Goal: Task Accomplishment & Management: Use online tool/utility

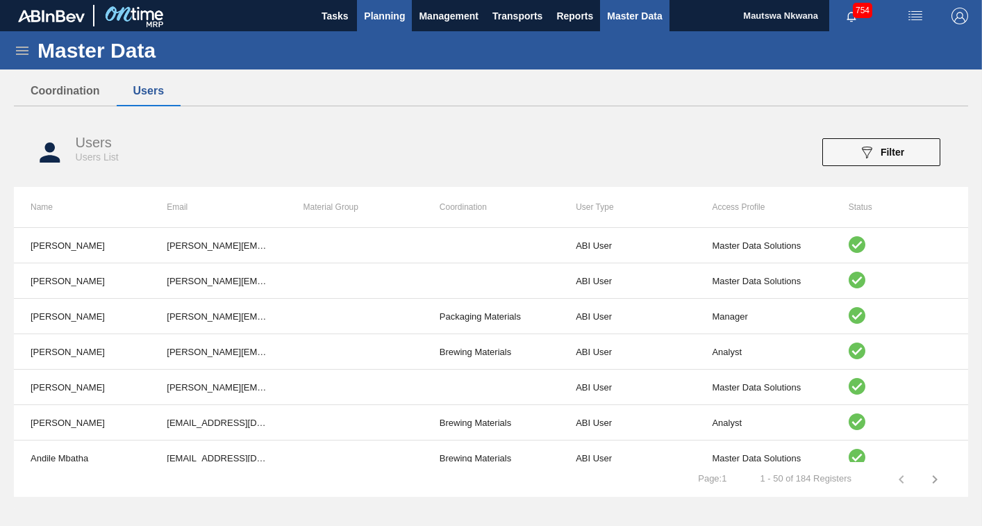
click at [381, 12] on span "Planning" at bounding box center [384, 16] width 41 height 17
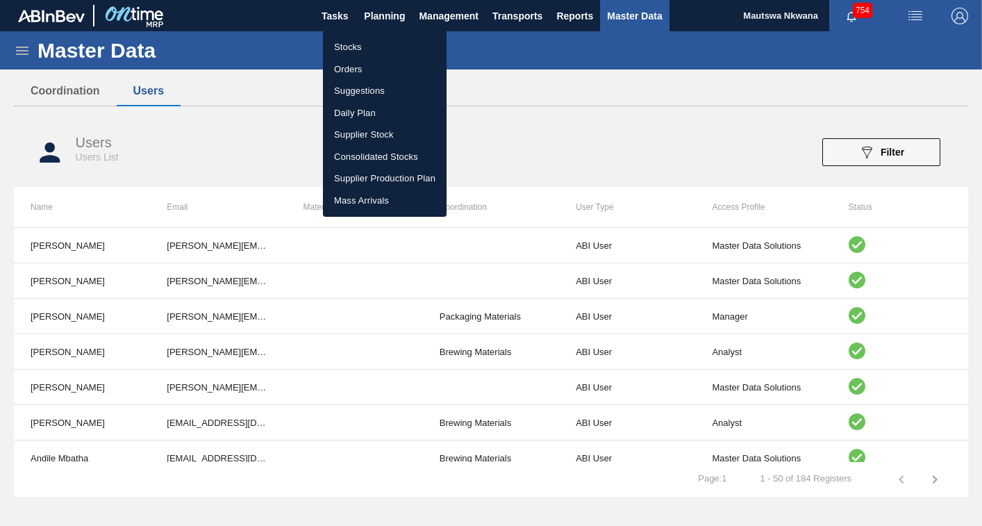
click at [349, 90] on li "Suggestions" at bounding box center [385, 91] width 124 height 22
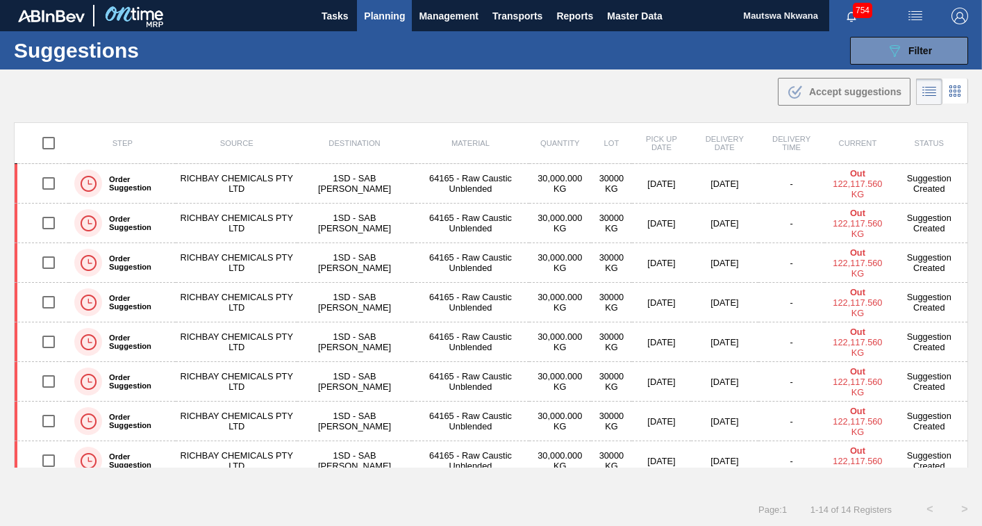
click at [701, 85] on div ".b{fill:var(--color-action-default)} Accept suggestions" at bounding box center [491, 88] width 982 height 39
click at [925, 45] on span "Filter" at bounding box center [921, 50] width 24 height 11
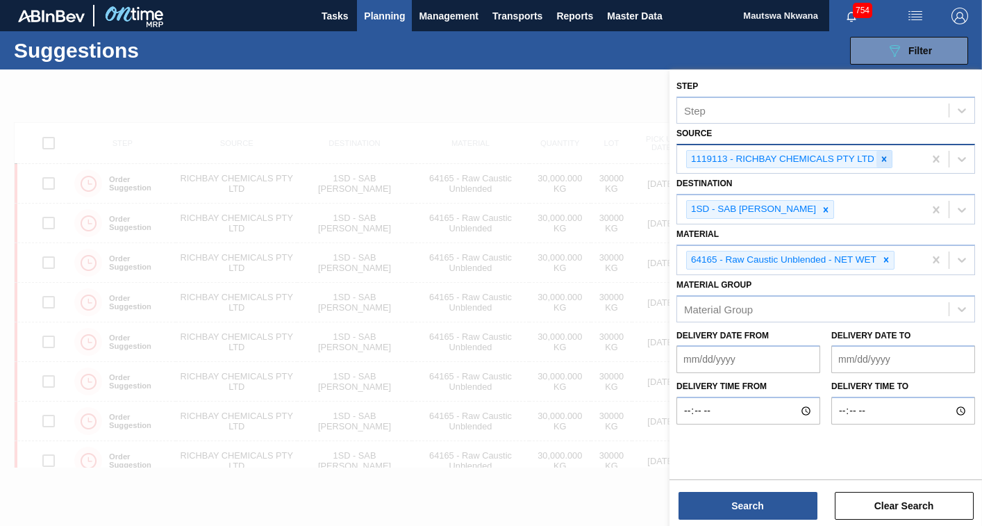
click at [880, 157] on icon at bounding box center [885, 159] width 10 height 10
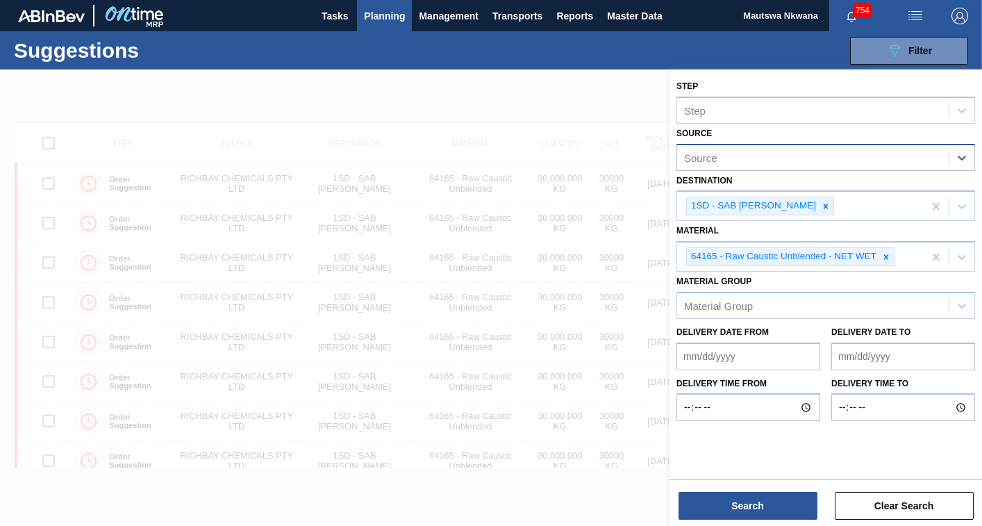
click at [714, 158] on div "Source" at bounding box center [700, 157] width 33 height 12
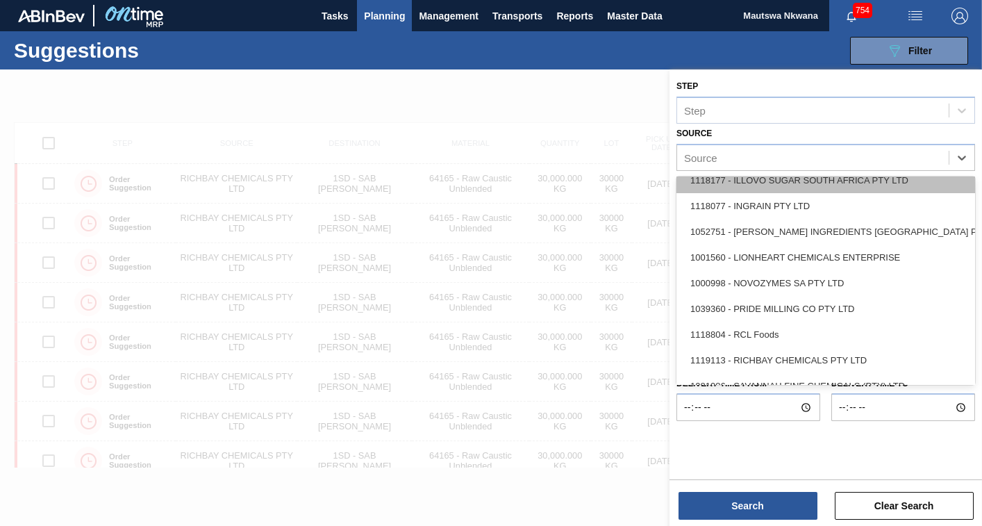
scroll to position [234, 0]
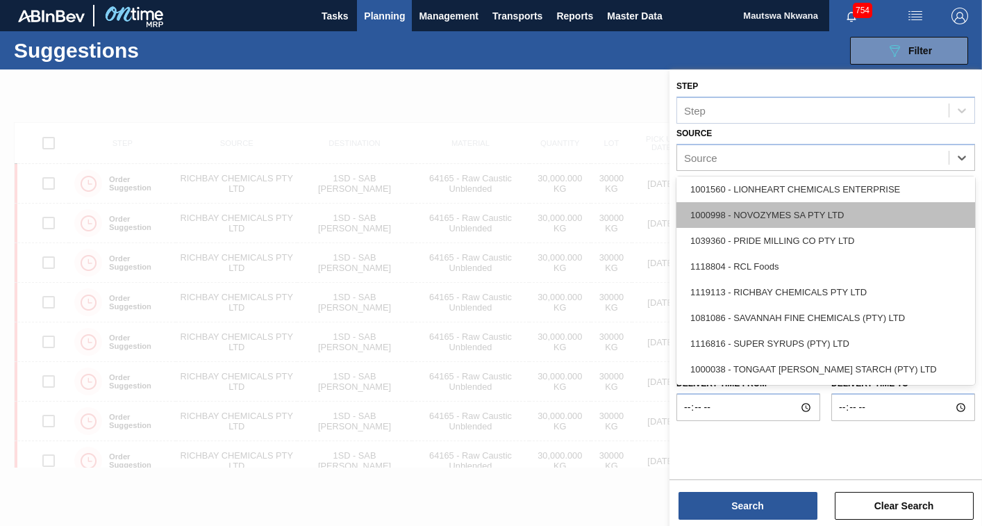
click at [788, 213] on div "1000998 - NOVOZYMES SA PTY LTD" at bounding box center [826, 215] width 299 height 26
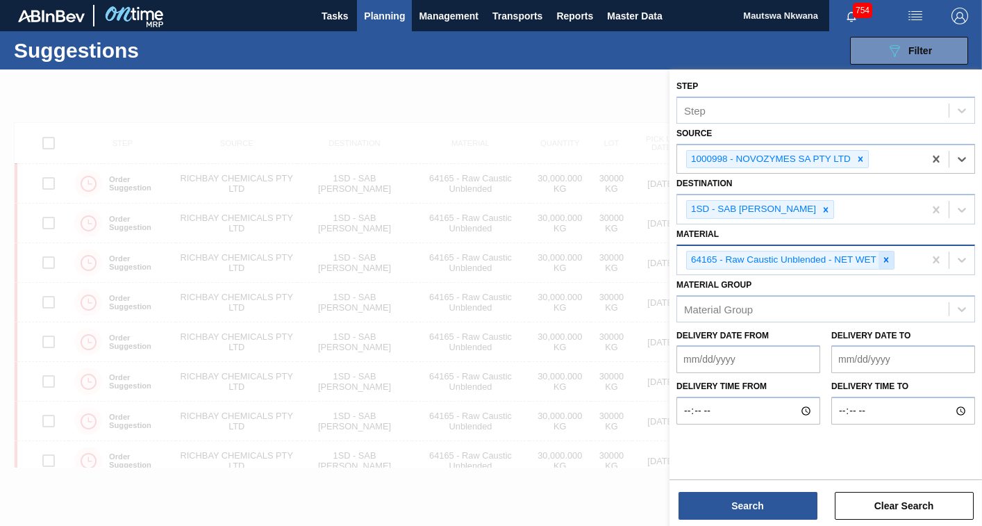
click at [885, 257] on icon at bounding box center [887, 260] width 10 height 10
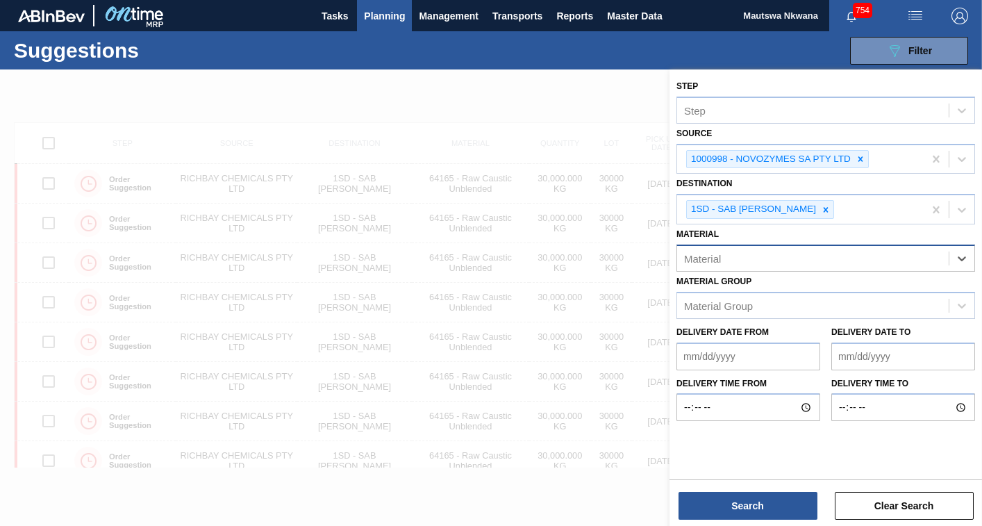
click at [751, 256] on div "Material" at bounding box center [813, 258] width 272 height 20
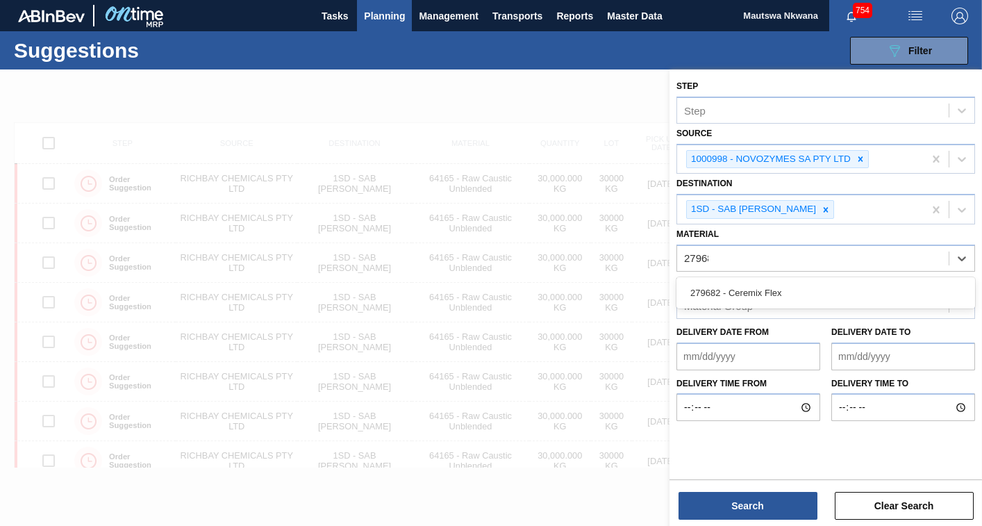
type input "279682"
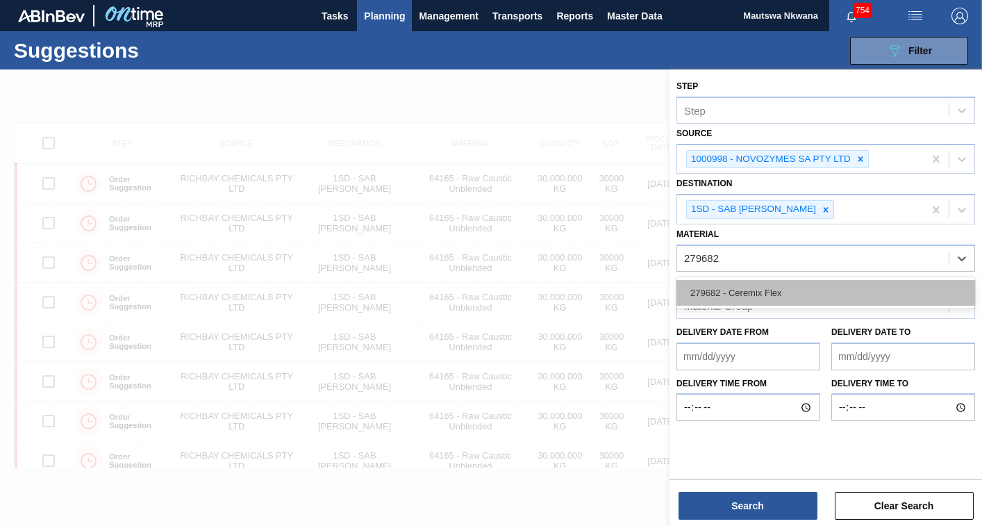
click at [757, 293] on div "279682 - Ceremix Flex" at bounding box center [826, 293] width 299 height 26
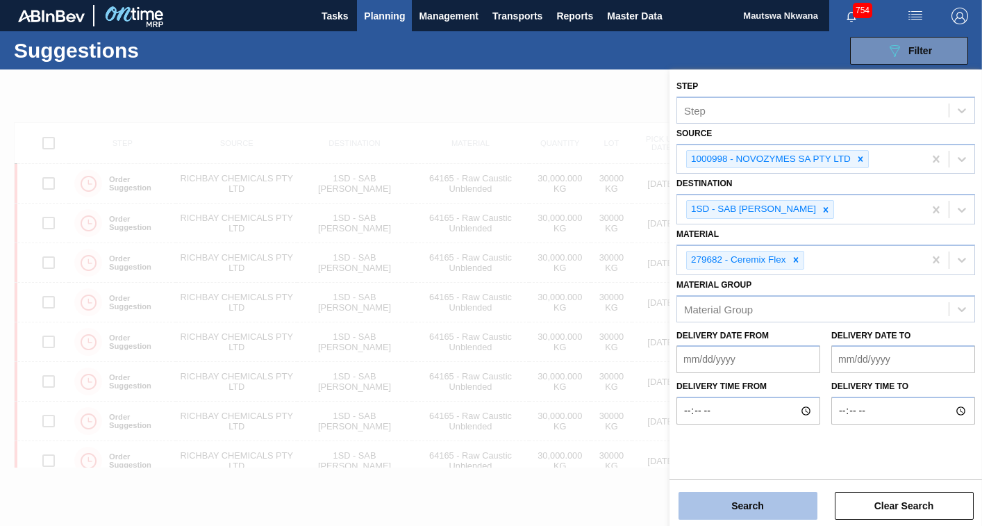
click at [749, 505] on button "Search" at bounding box center [748, 506] width 139 height 28
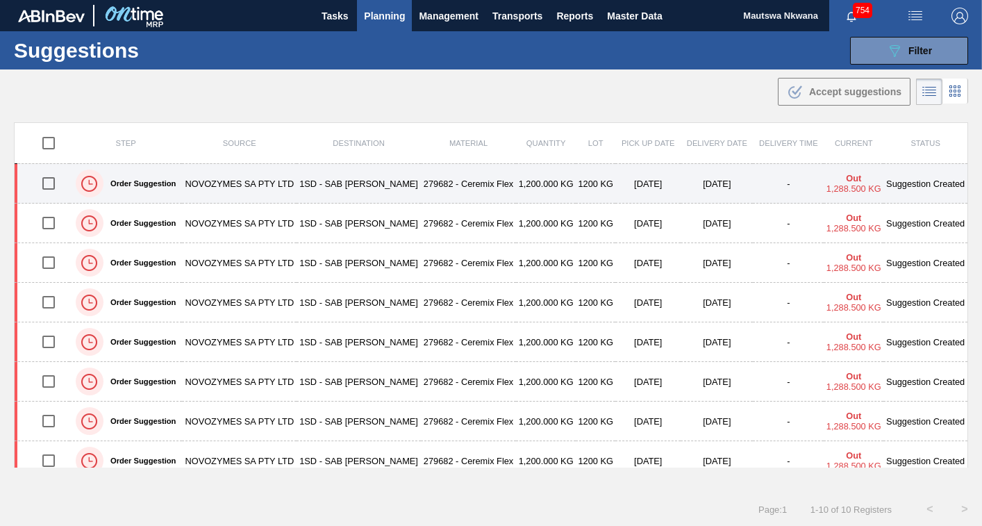
drag, startPoint x: 49, startPoint y: 184, endPoint x: 99, endPoint y: 184, distance: 50.7
click at [49, 184] on input "checkbox" at bounding box center [48, 183] width 29 height 29
checkbox input "true"
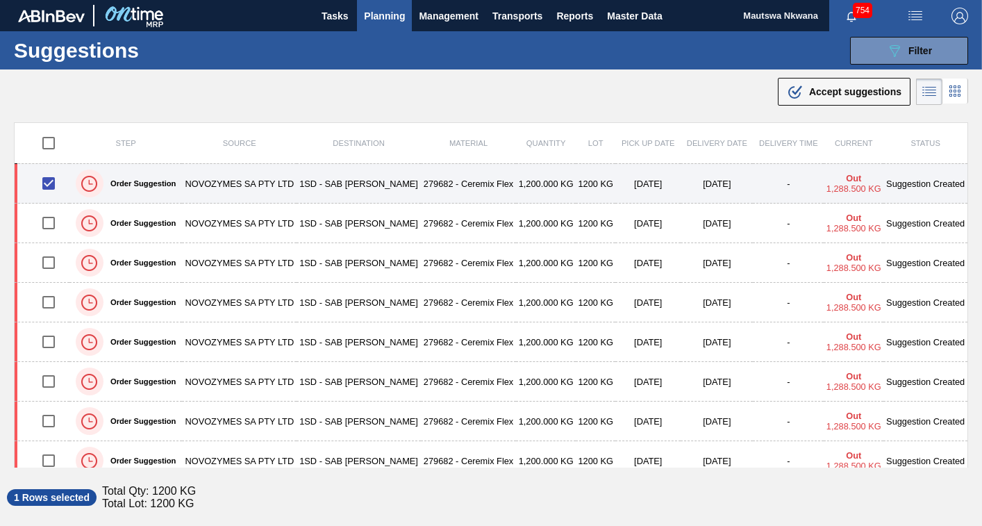
click at [197, 181] on td "NOVOZYMES SA PTY LTD" at bounding box center [239, 184] width 115 height 40
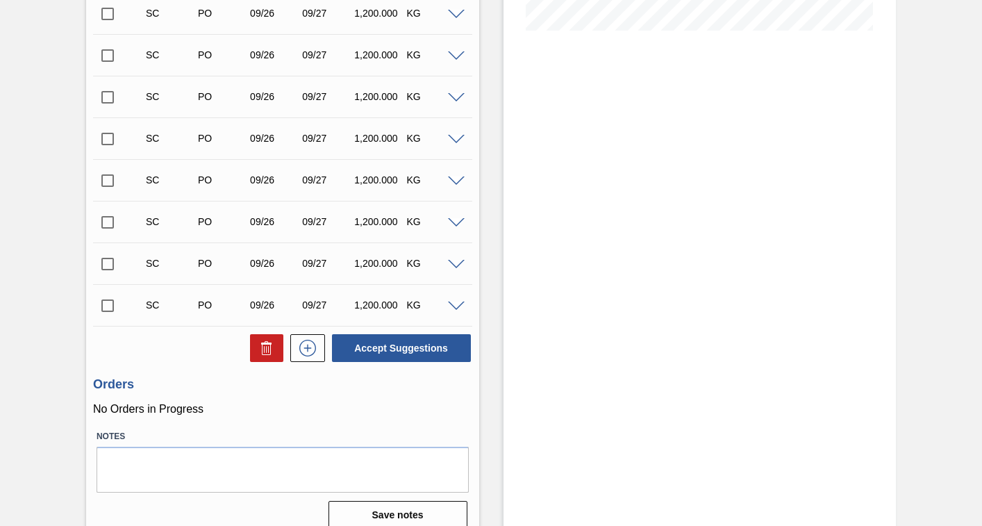
scroll to position [390, 0]
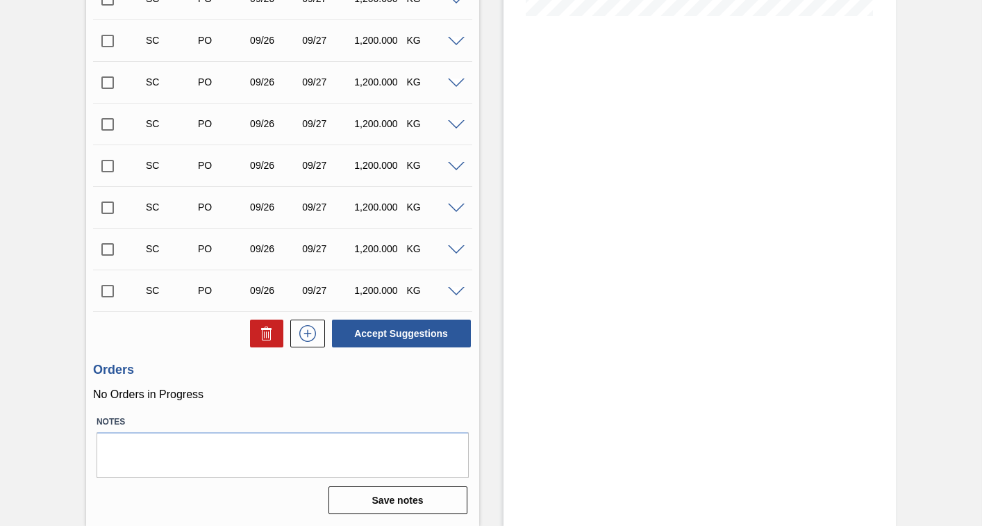
click at [109, 294] on input "checkbox" at bounding box center [107, 291] width 29 height 29
click at [455, 293] on span at bounding box center [456, 292] width 17 height 10
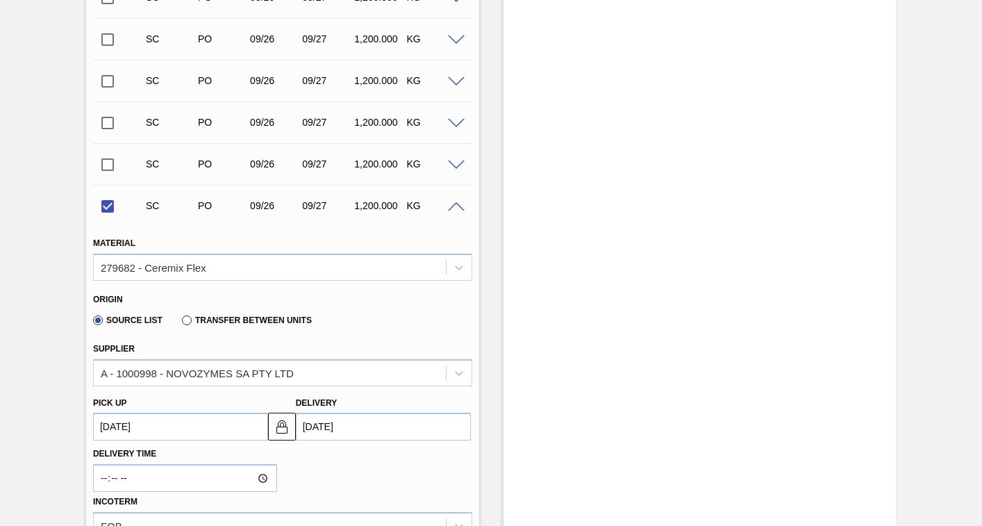
scroll to position [529, 0]
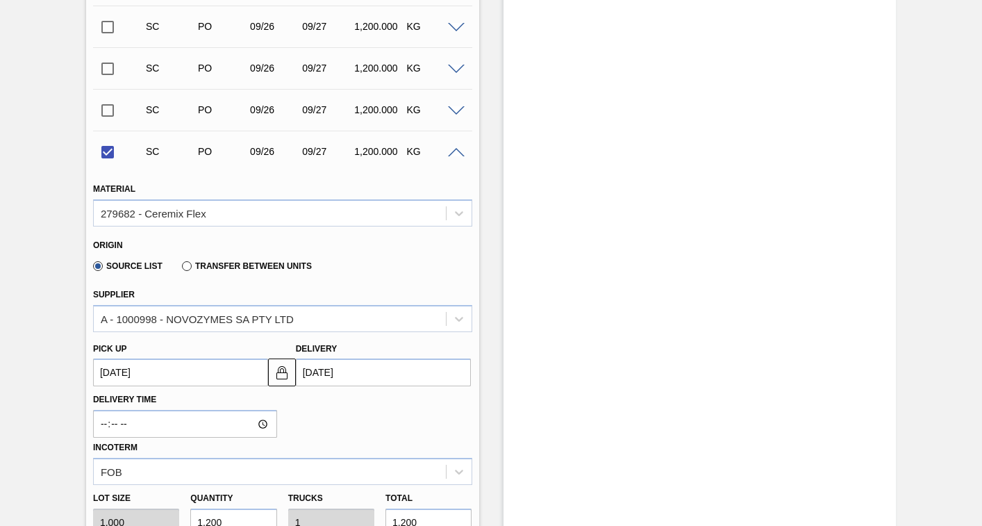
click at [238, 372] on up3252872044 "[DATE]" at bounding box center [180, 373] width 175 height 28
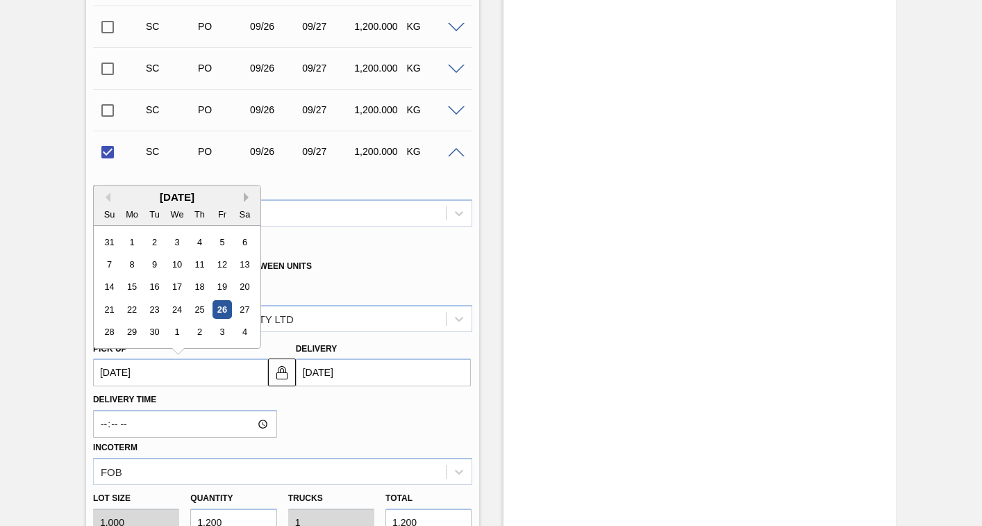
click at [246, 199] on button "Next Month" at bounding box center [249, 197] width 10 height 10
click at [179, 242] on div "1" at bounding box center [176, 242] width 19 height 19
checkbox input "false"
type up3252872044 "[DATE]"
type input "[DATE]"
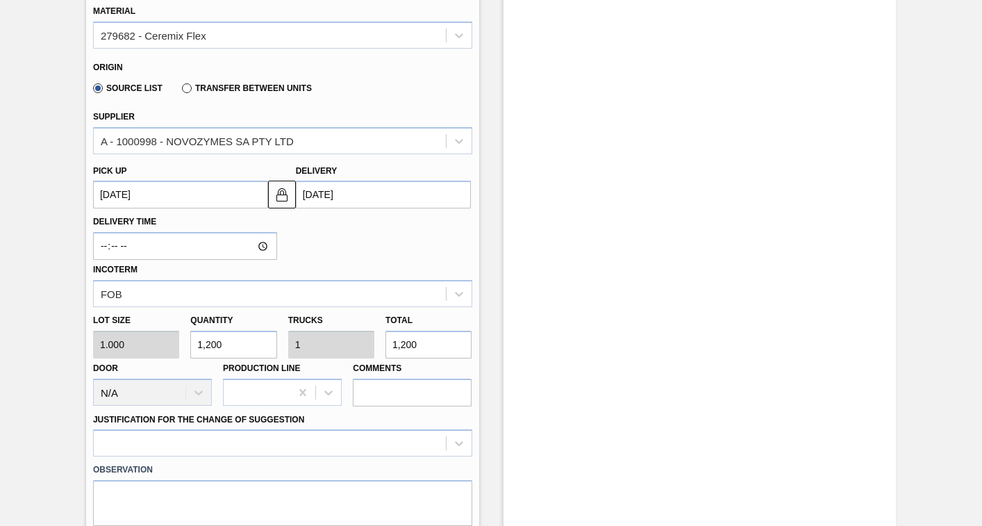
scroll to position [738, 0]
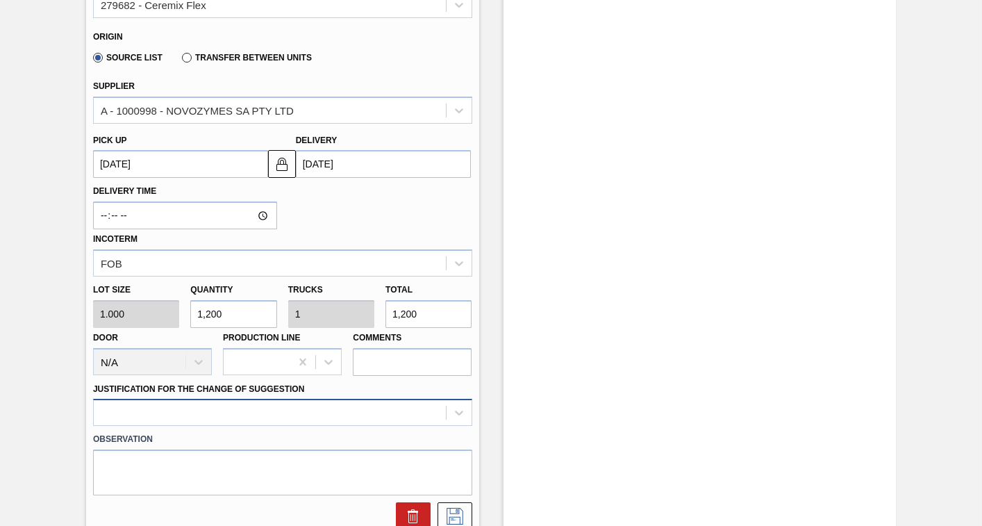
click at [210, 411] on div at bounding box center [282, 412] width 379 height 27
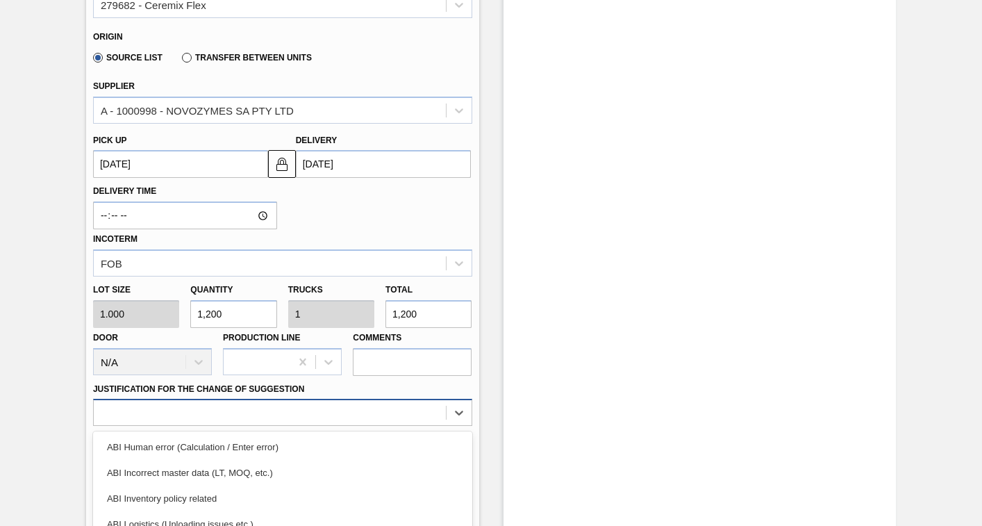
scroll to position [857, 0]
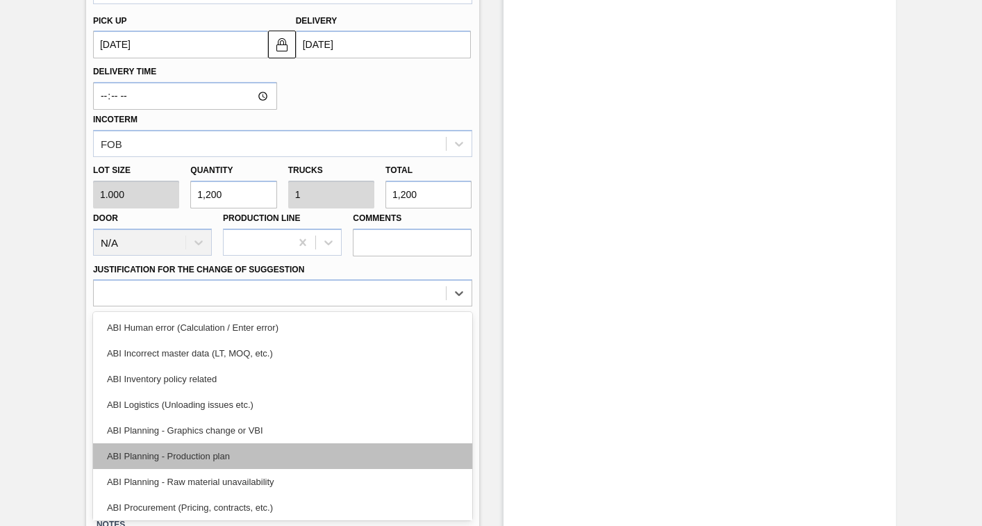
click at [181, 452] on div "ABI Planning - Production plan" at bounding box center [282, 456] width 379 height 26
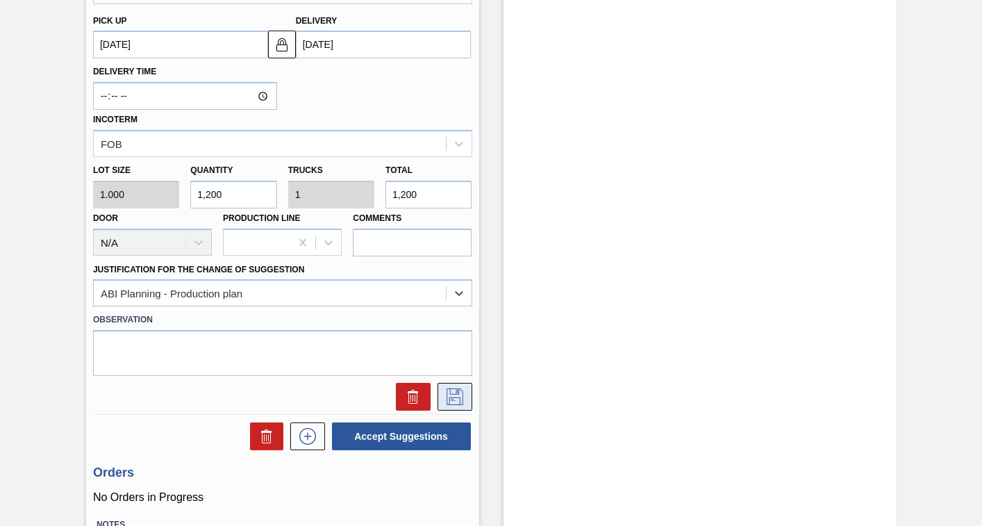
click at [445, 396] on icon at bounding box center [455, 396] width 22 height 17
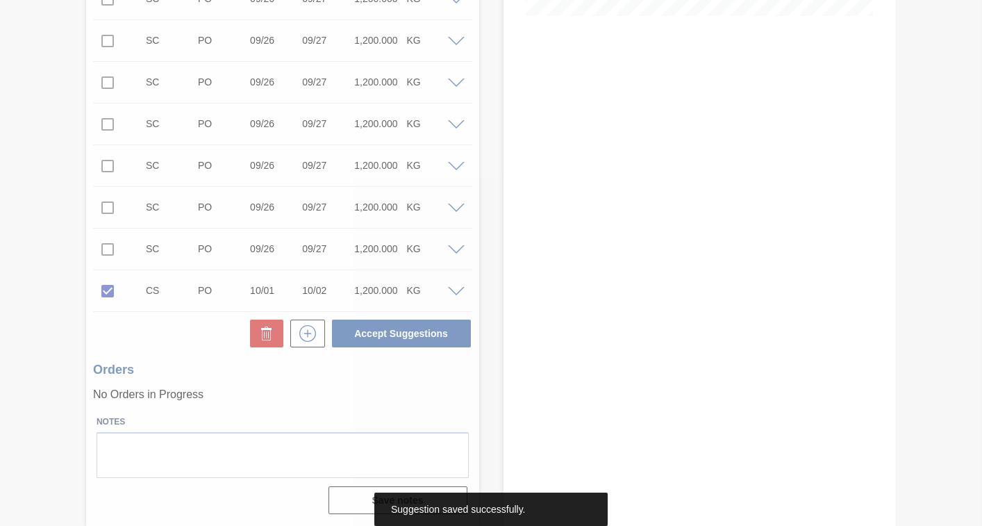
scroll to position [390, 0]
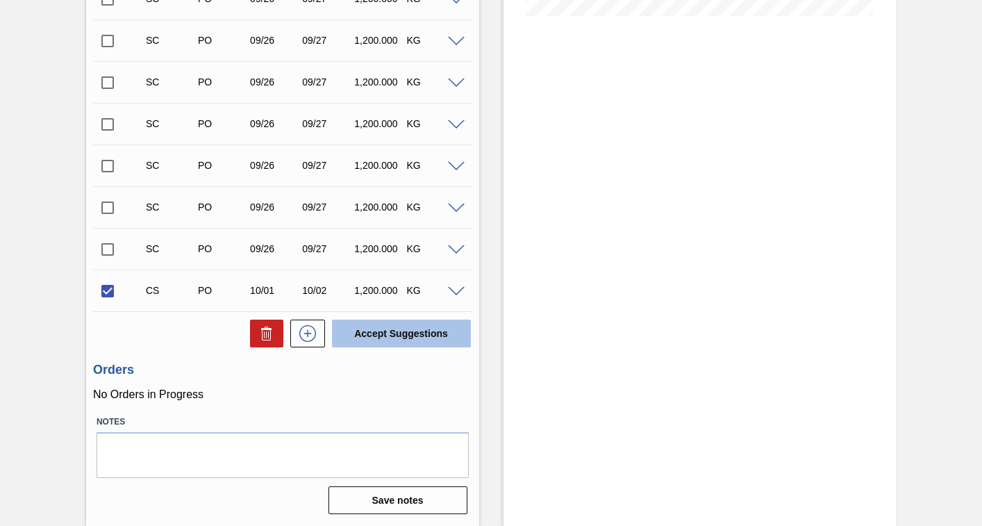
click at [401, 336] on button "Accept Suggestions" at bounding box center [401, 334] width 139 height 28
checkbox input "false"
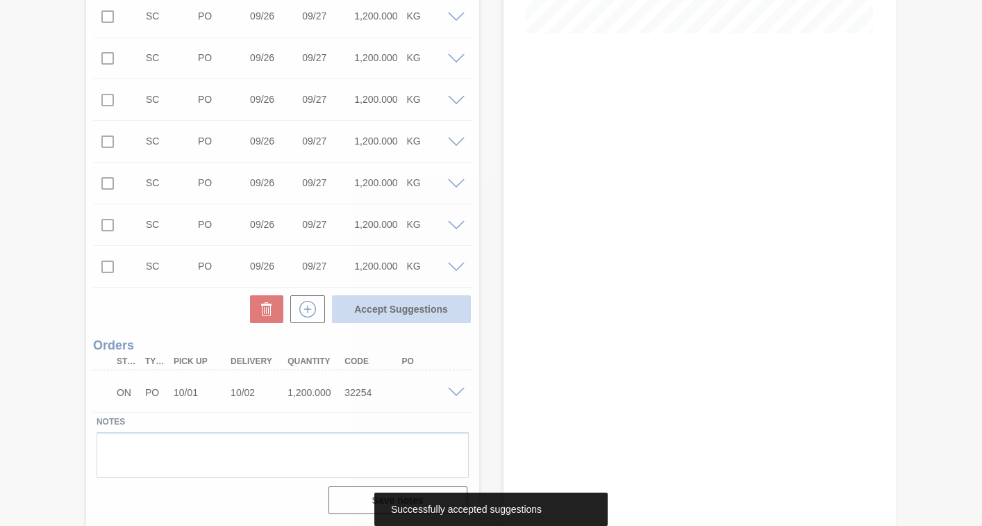
scroll to position [373, 0]
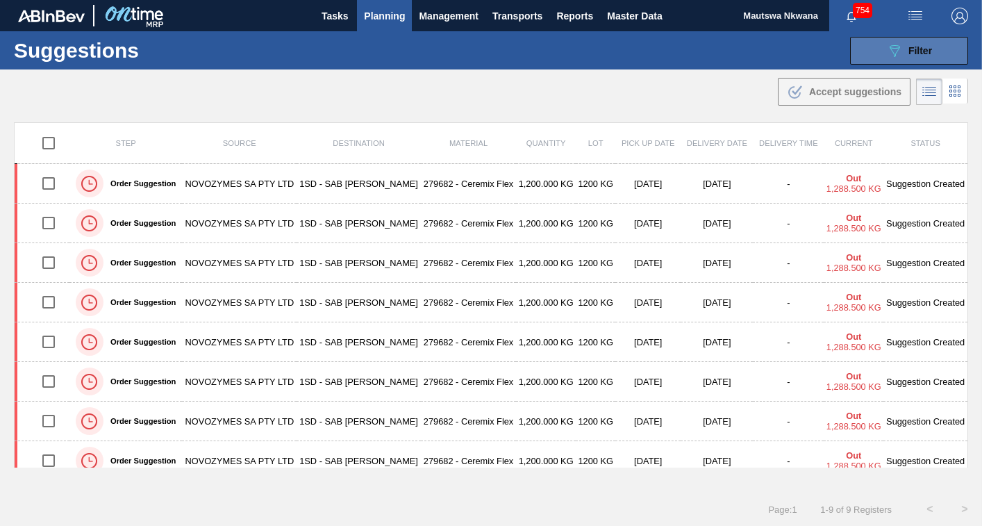
click at [881, 49] on button "089F7B8B-B2A5-4AFE-B5C0-19BA573D28AC Filter" at bounding box center [909, 51] width 118 height 28
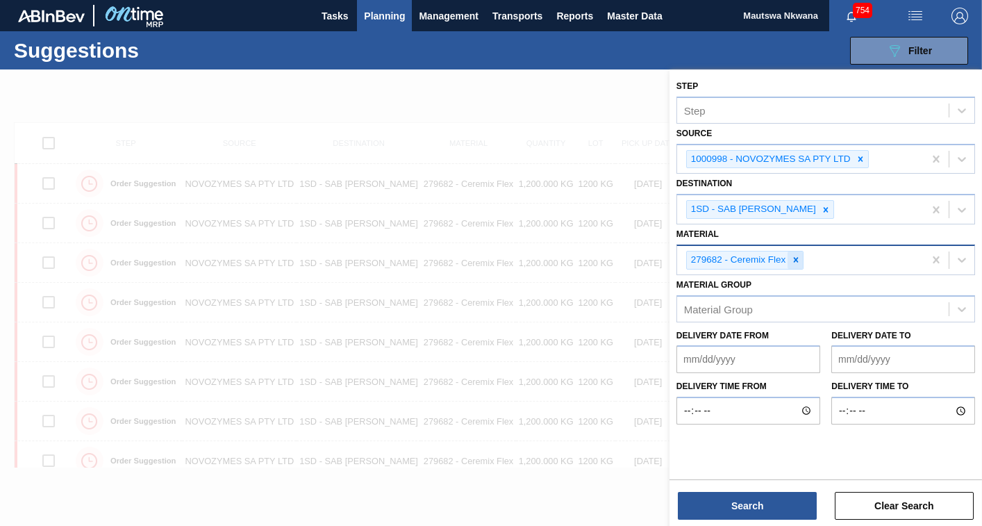
click at [799, 256] on icon at bounding box center [796, 260] width 10 height 10
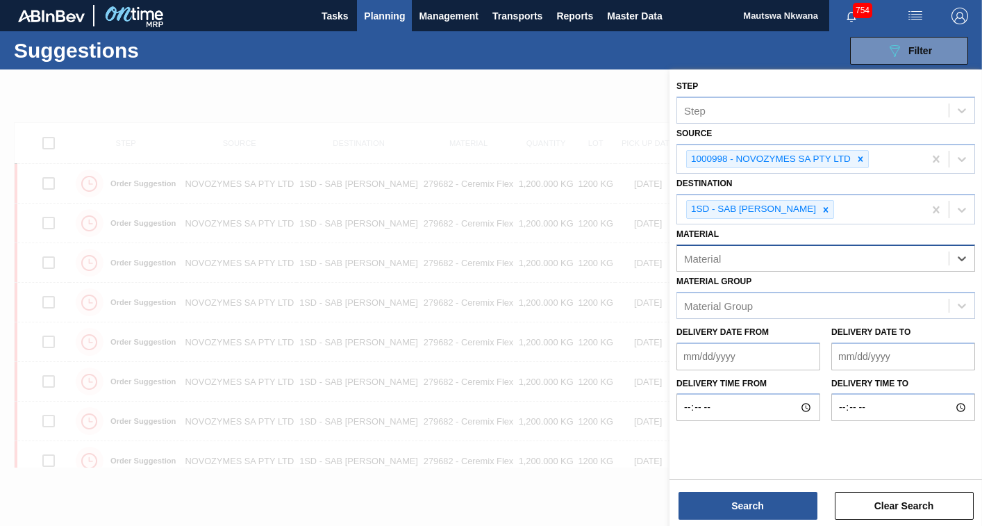
click at [764, 260] on div "Material" at bounding box center [813, 258] width 272 height 20
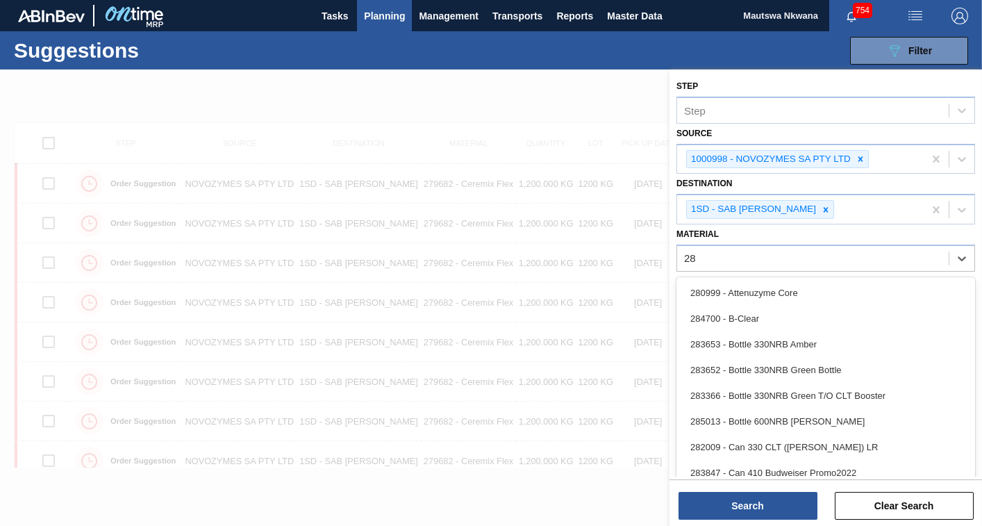
type input "280"
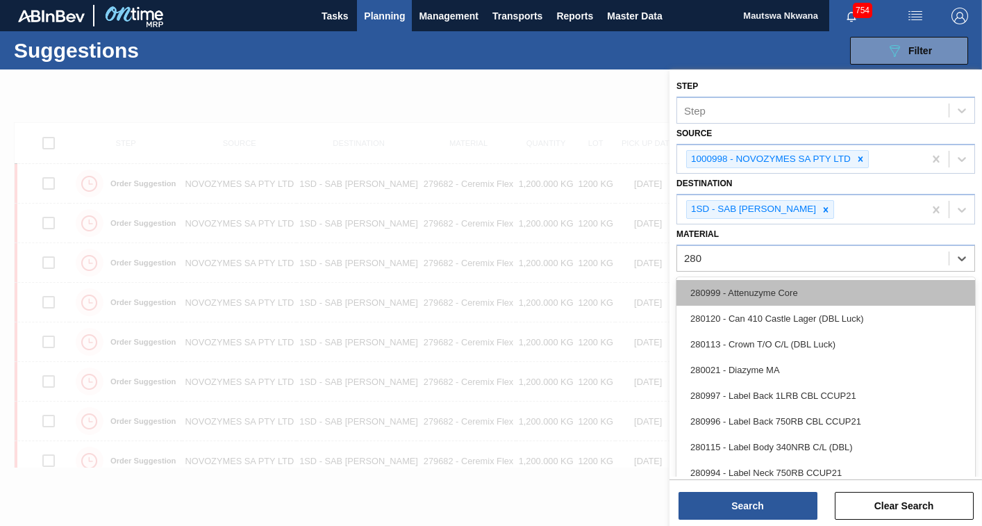
click at [759, 296] on div "280999 - Attenuzyme Core" at bounding box center [826, 293] width 299 height 26
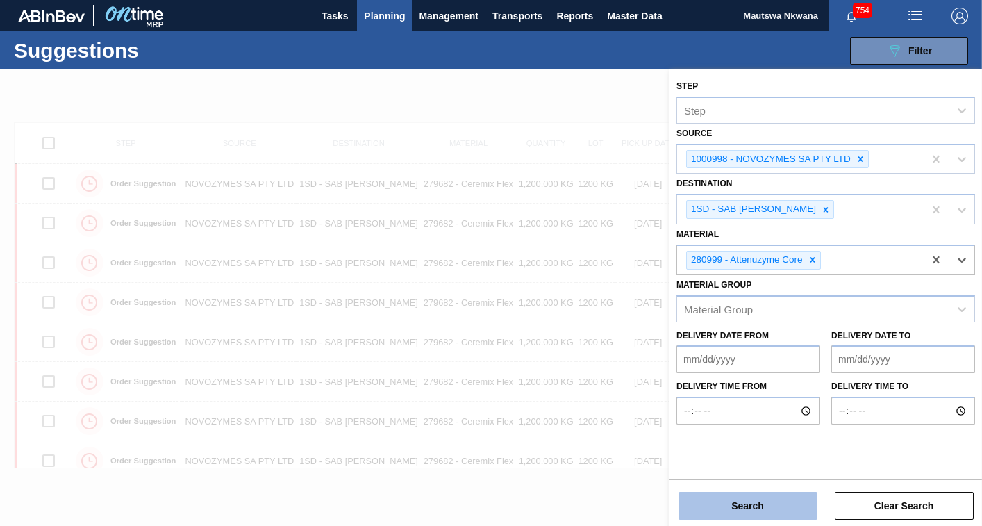
click at [746, 500] on button "Search" at bounding box center [748, 506] width 139 height 28
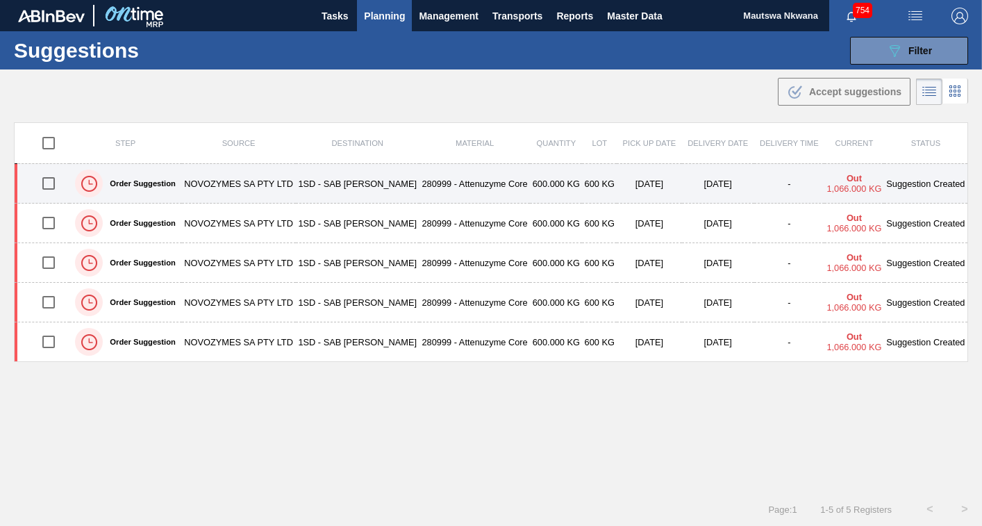
click at [44, 184] on input "checkbox" at bounding box center [48, 183] width 29 height 29
checkbox input "true"
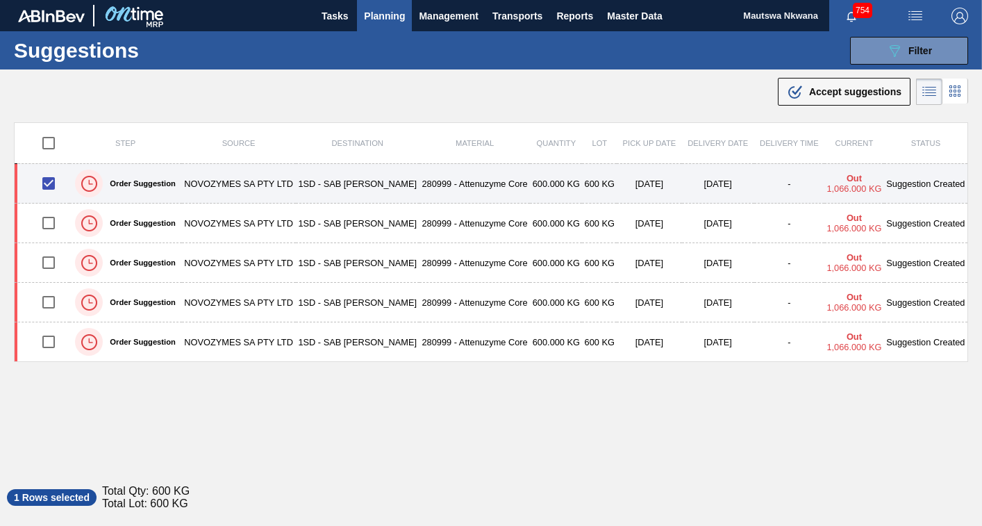
click at [280, 183] on td "NOVOZYMES SA PTY LTD" at bounding box center [239, 184] width 114 height 40
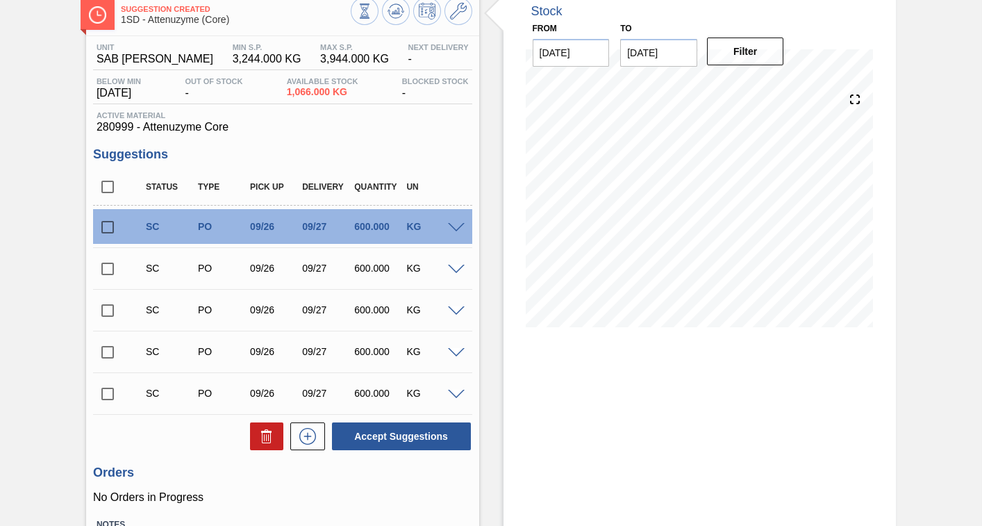
scroll to position [182, 0]
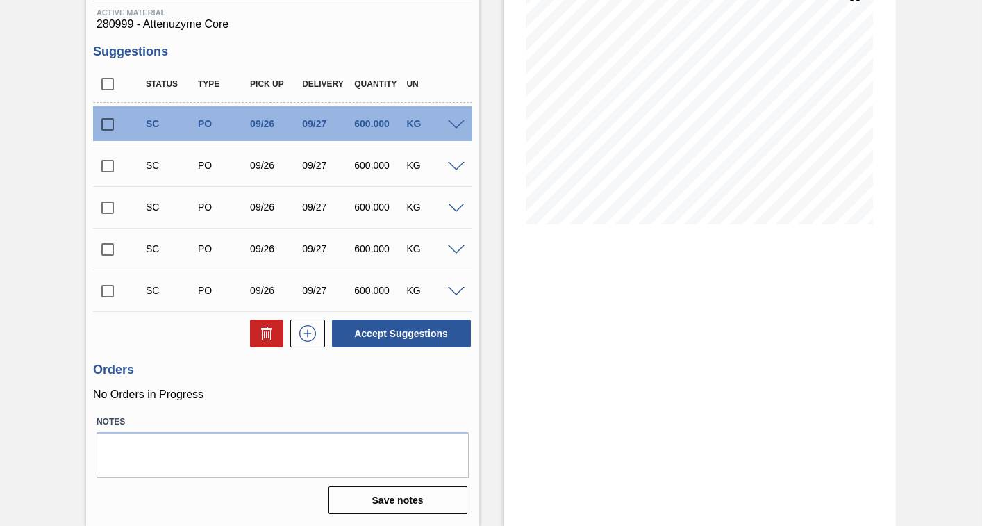
click at [108, 293] on input "checkbox" at bounding box center [107, 291] width 29 height 29
click at [450, 290] on span at bounding box center [456, 292] width 17 height 10
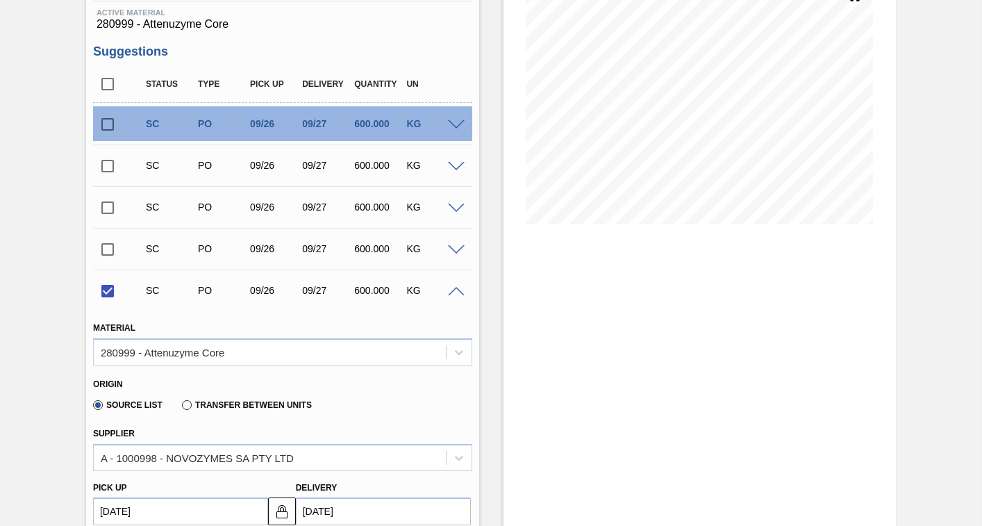
scroll to position [321, 0]
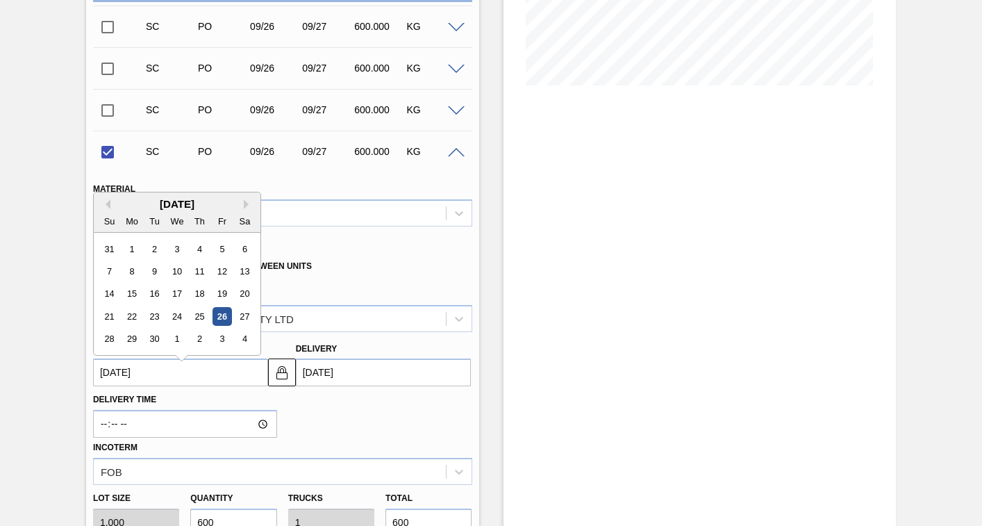
click at [214, 372] on up3252872028 "[DATE]" at bounding box center [180, 373] width 175 height 28
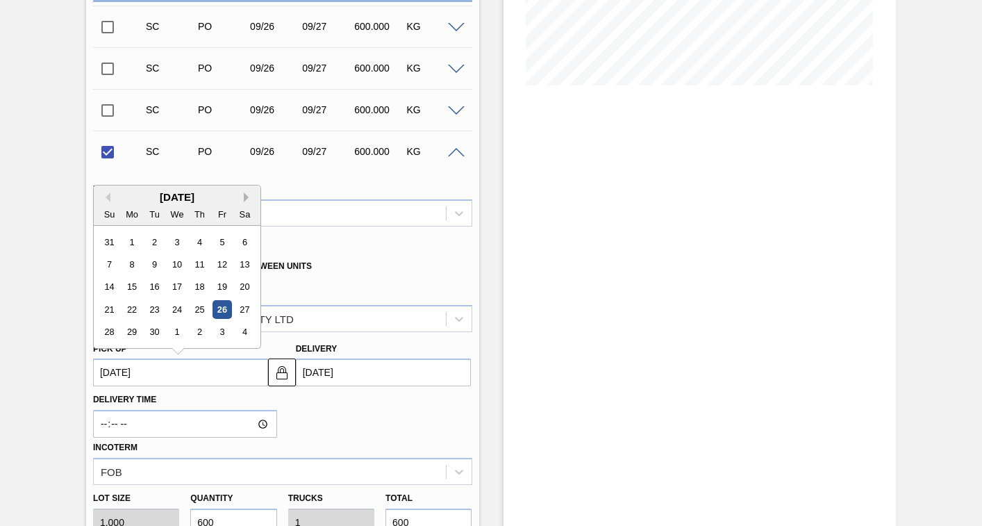
click at [247, 192] on button "Next Month" at bounding box center [249, 197] width 10 height 10
click at [178, 240] on div "1" at bounding box center [176, 242] width 19 height 19
checkbox input "false"
type up3252872028 "[DATE]"
type input "[DATE]"
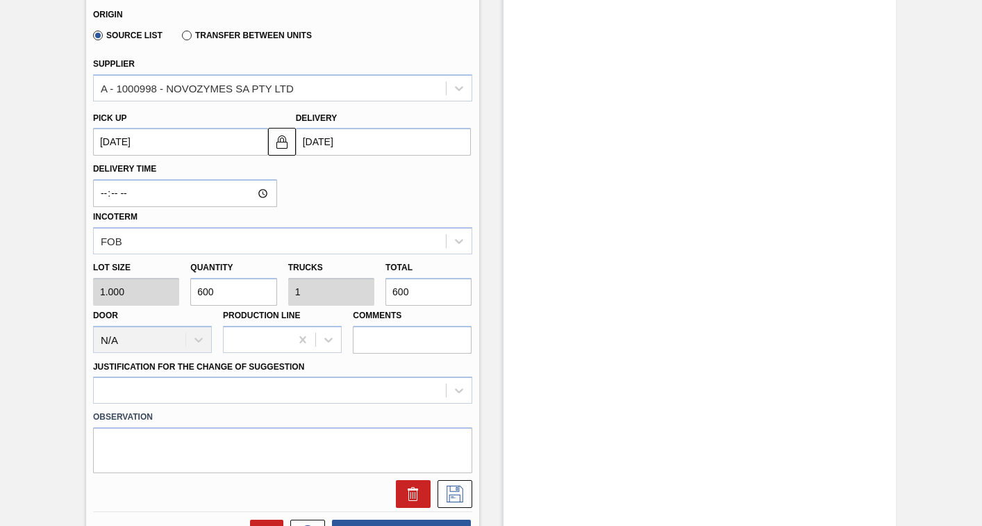
scroll to position [668, 0]
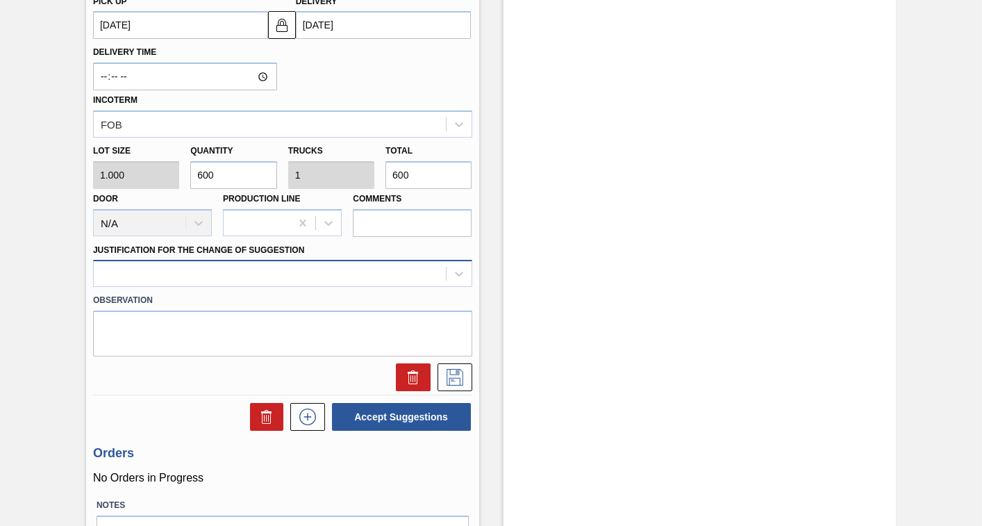
click at [202, 270] on div at bounding box center [270, 274] width 352 height 20
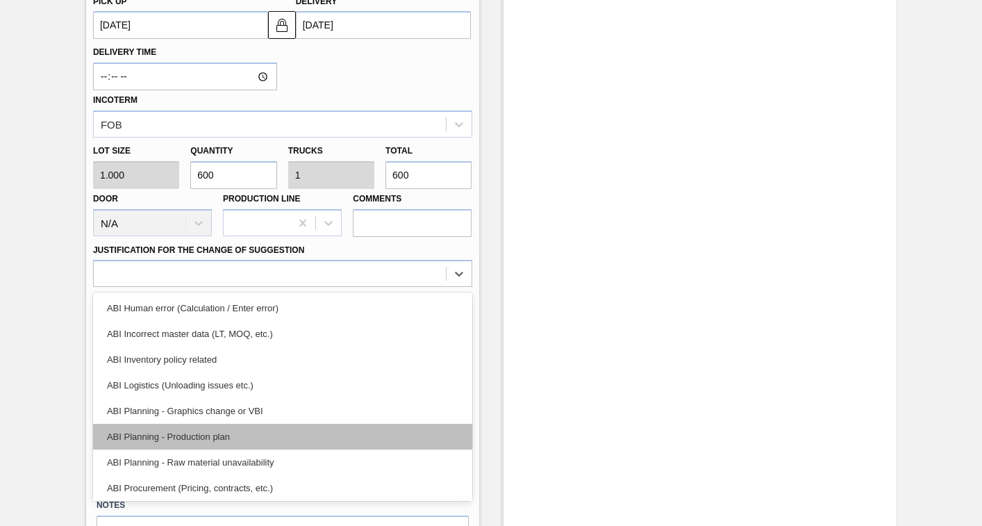
click at [147, 431] on div "ABI Planning - Production plan" at bounding box center [282, 437] width 379 height 26
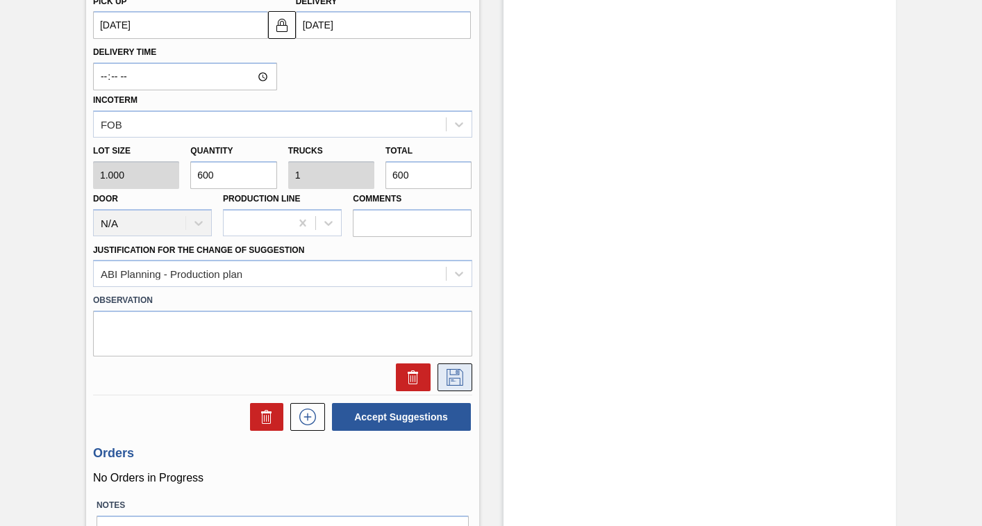
click at [452, 375] on icon at bounding box center [455, 377] width 22 height 17
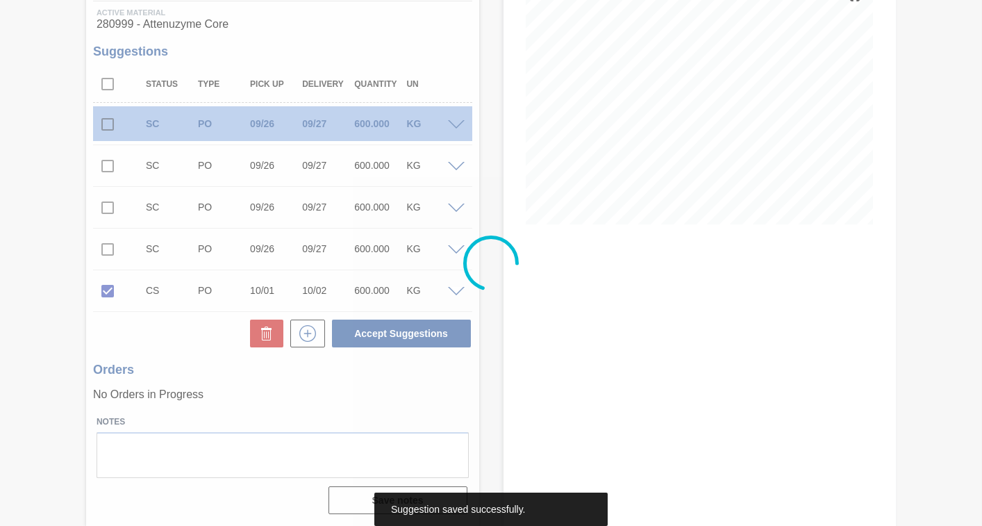
scroll to position [182, 0]
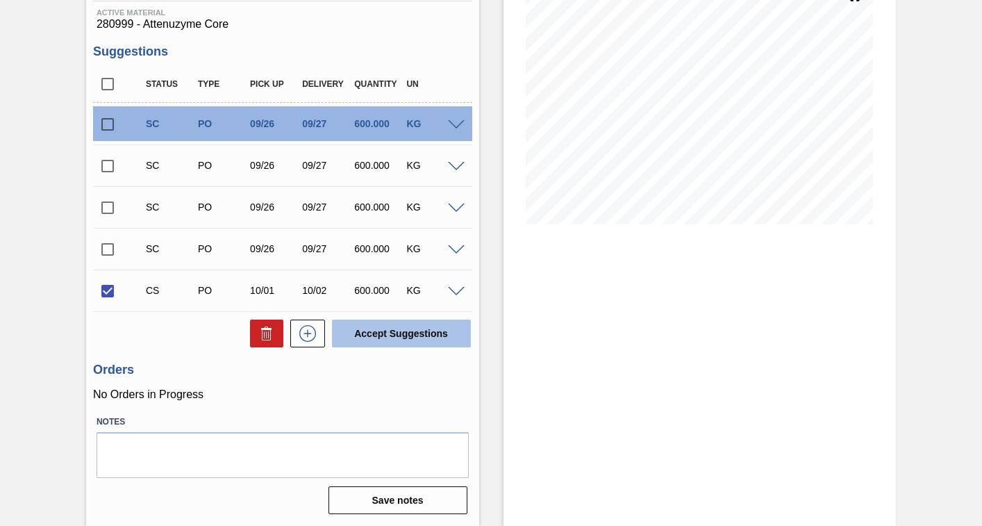
click at [402, 331] on button "Accept Suggestions" at bounding box center [401, 334] width 139 height 28
checkbox input "false"
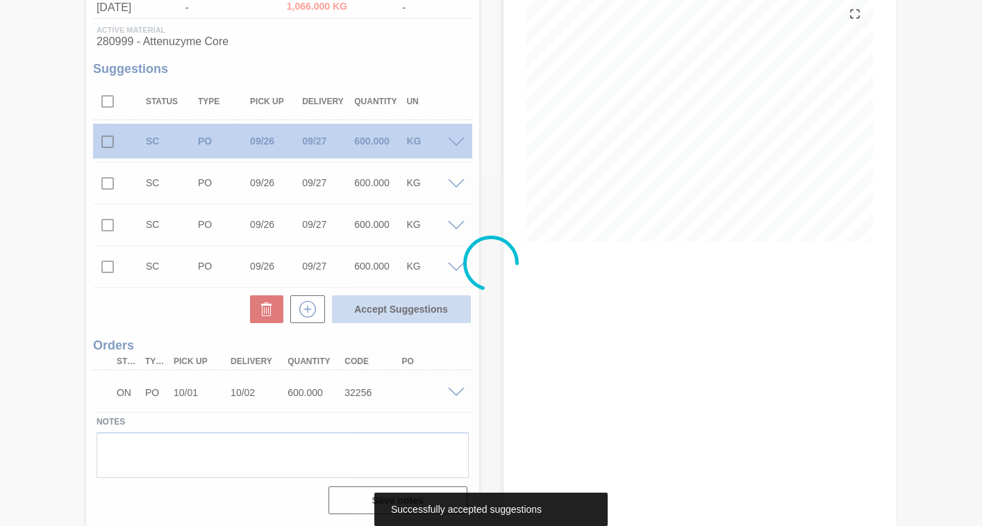
scroll to position [165, 0]
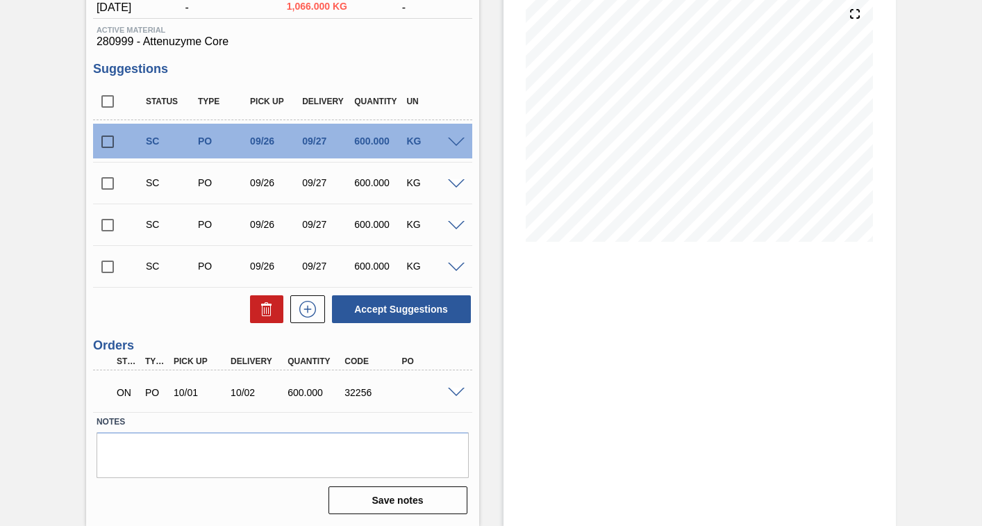
click at [104, 267] on input "checkbox" at bounding box center [107, 266] width 29 height 29
click at [454, 267] on span at bounding box center [456, 268] width 17 height 10
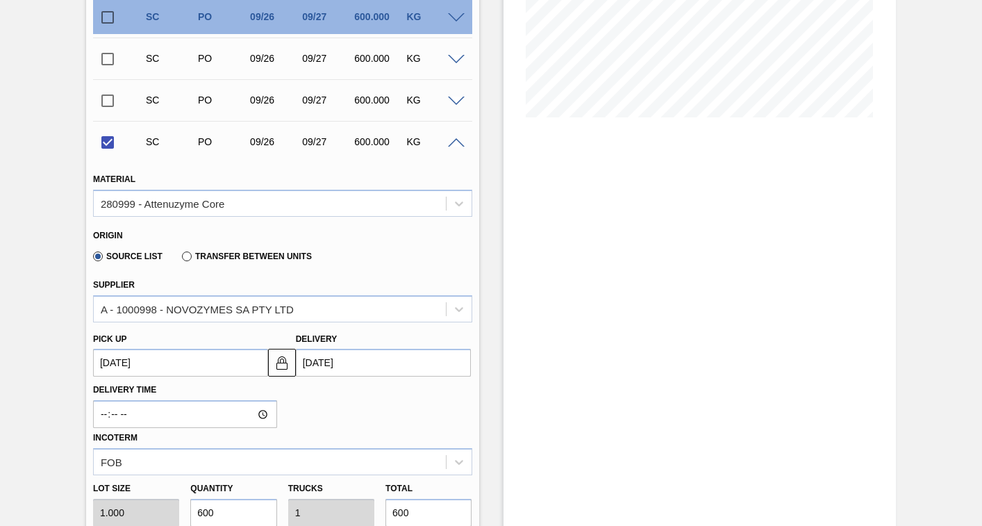
scroll to position [443, 0]
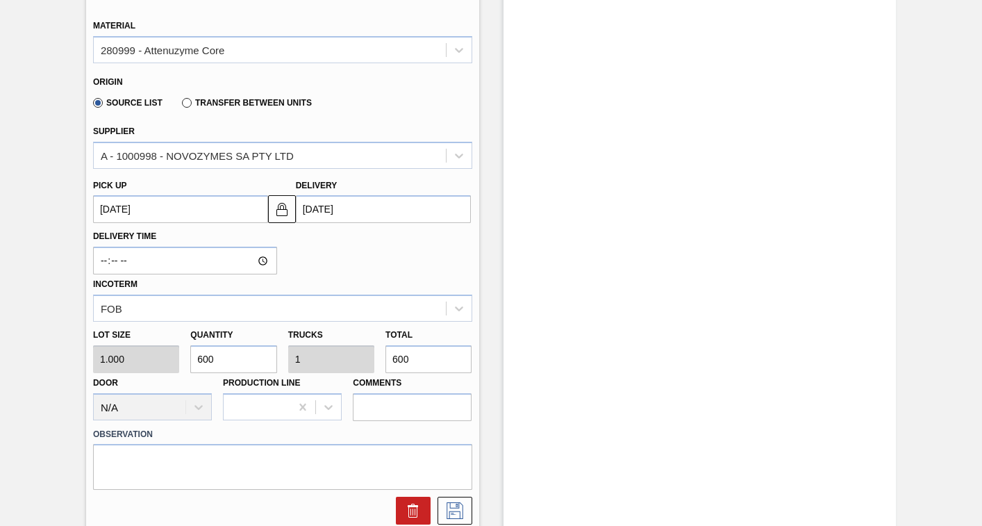
click at [198, 206] on up3252872027 "[DATE]" at bounding box center [180, 209] width 175 height 28
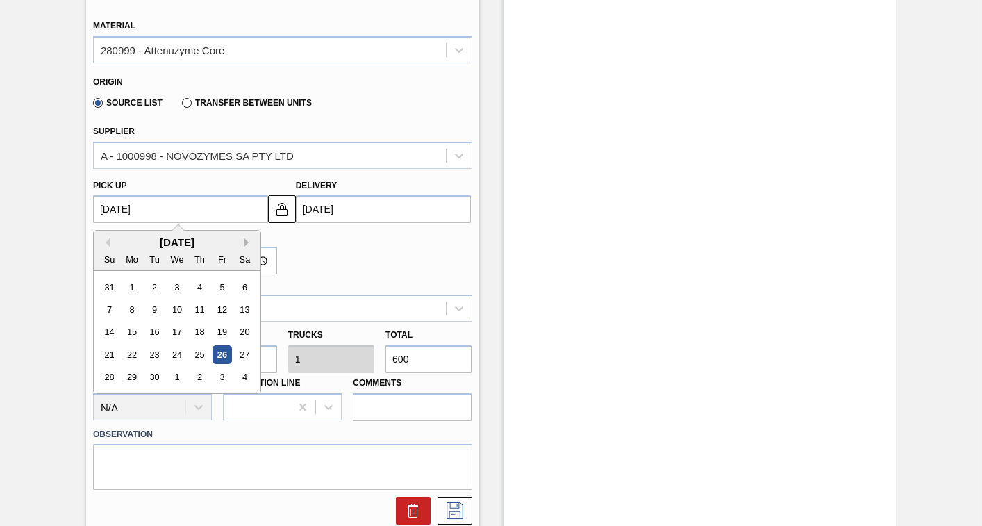
click at [246, 242] on button "Next Month" at bounding box center [249, 243] width 10 height 10
click at [179, 285] on div "1" at bounding box center [176, 287] width 19 height 19
checkbox input "false"
type up3252872027 "[DATE]"
type input "[DATE]"
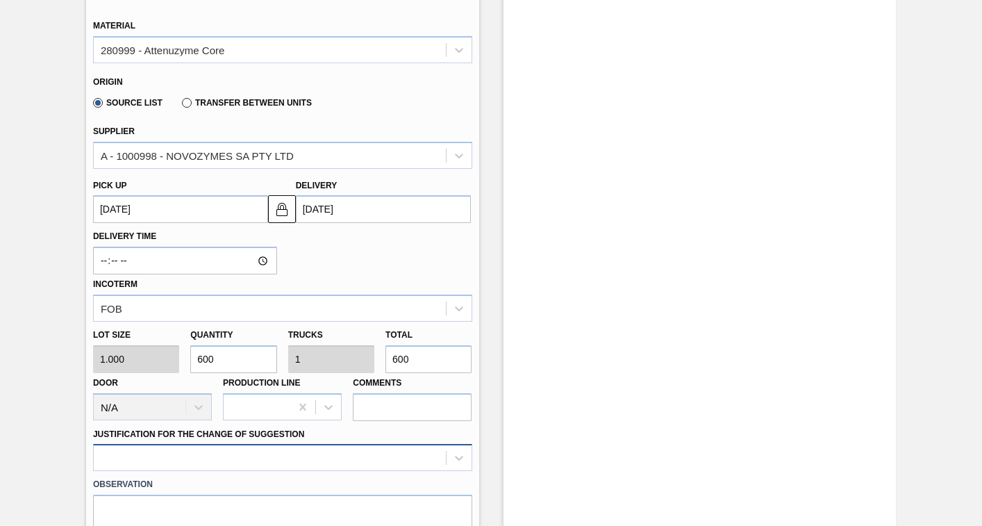
click at [243, 452] on div at bounding box center [282, 457] width 379 height 27
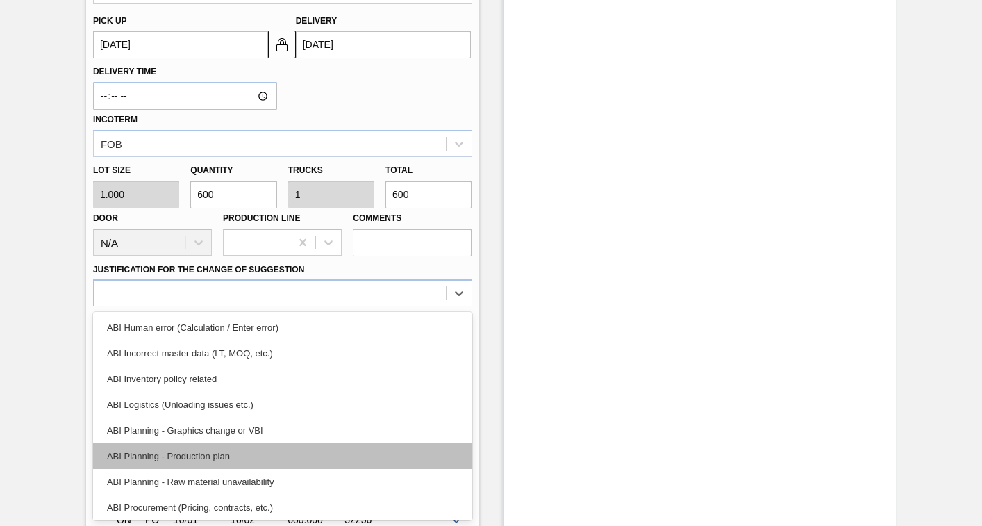
click at [176, 455] on div "ABI Planning - Production plan" at bounding box center [282, 456] width 379 height 26
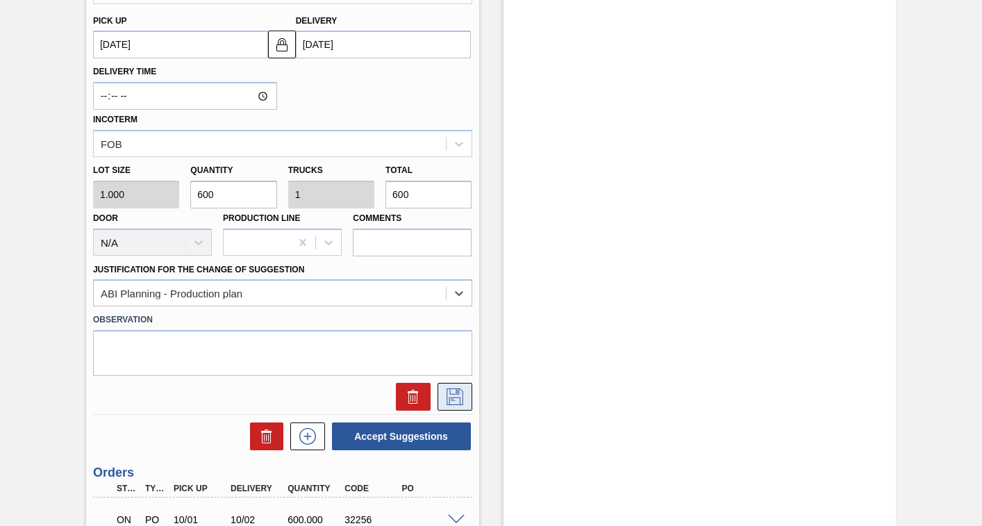
click at [456, 399] on icon at bounding box center [455, 396] width 22 height 17
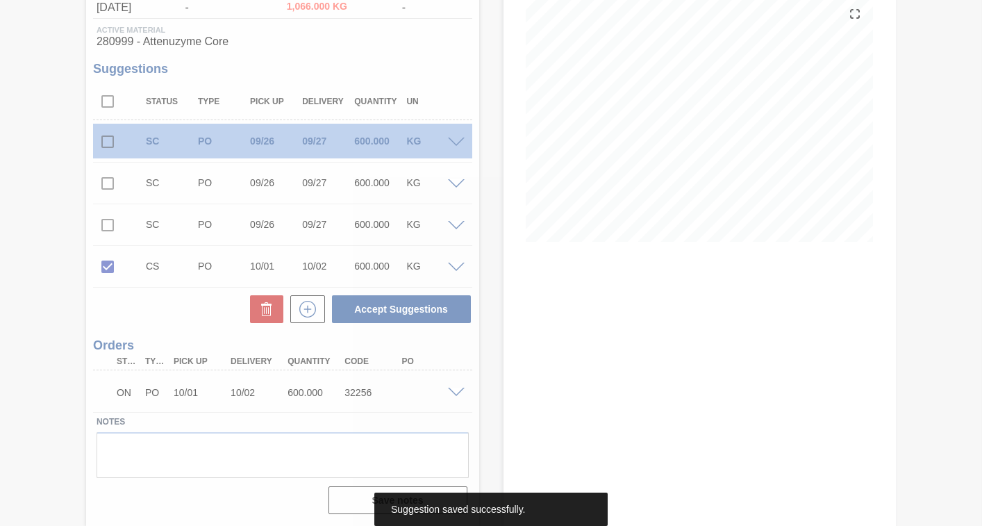
scroll to position [165, 0]
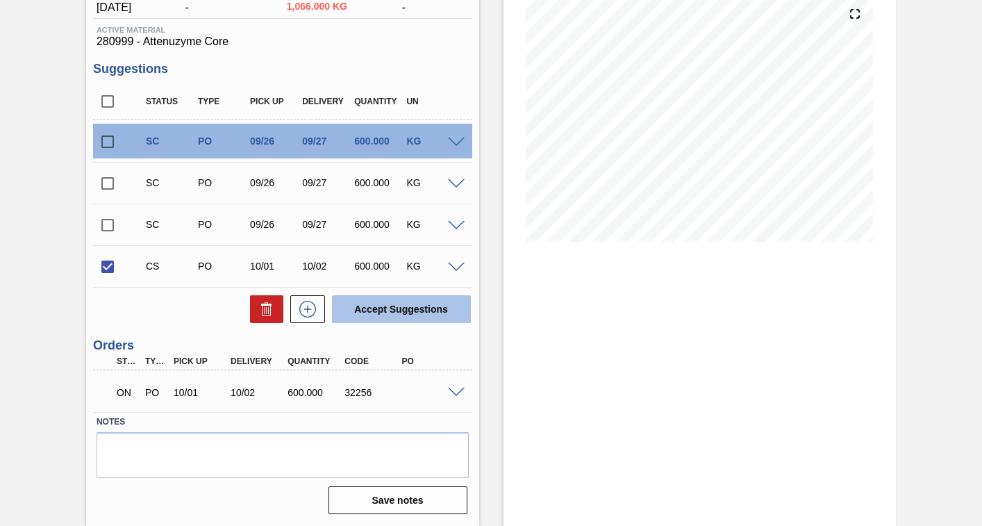
click at [408, 306] on button "Accept Suggestions" at bounding box center [401, 309] width 139 height 28
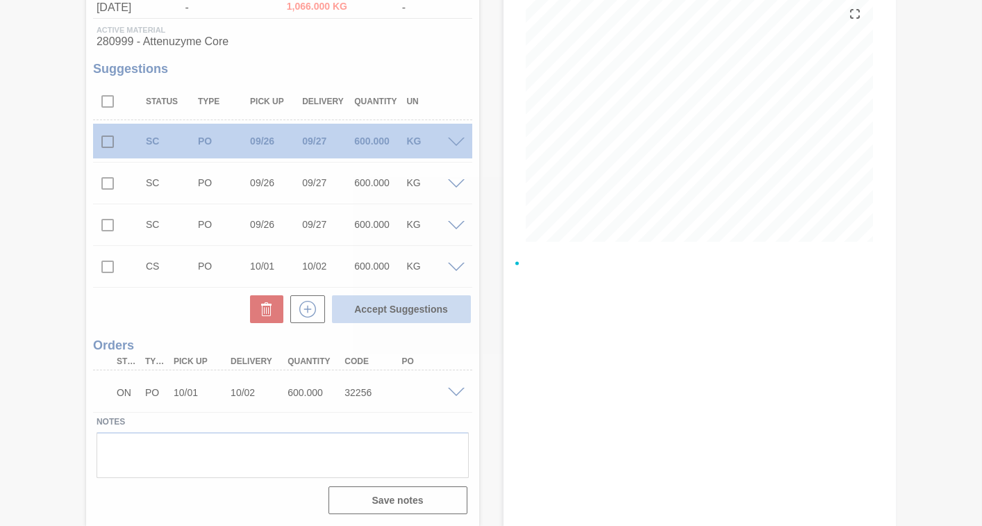
checkbox input "false"
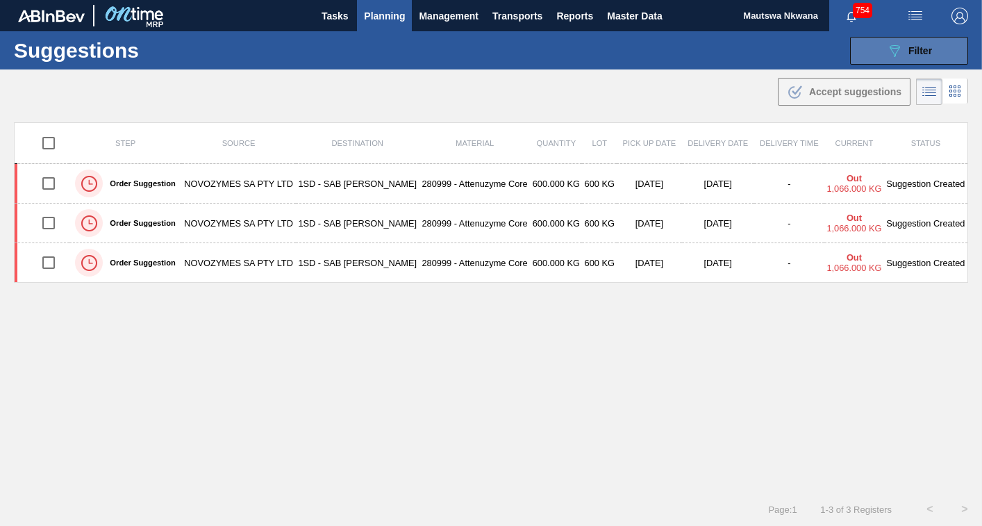
click at [922, 51] on span "Filter" at bounding box center [921, 50] width 24 height 11
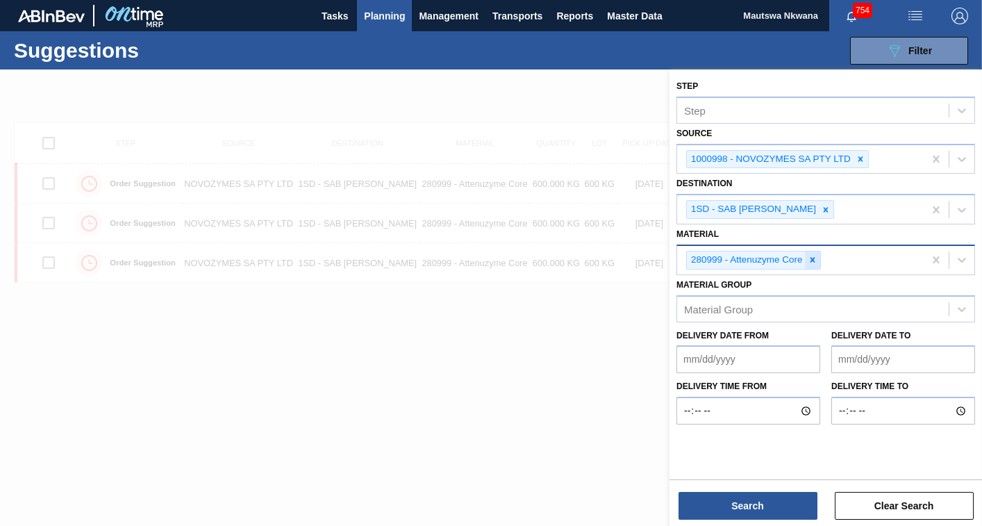
click at [811, 262] on icon at bounding box center [812, 260] width 5 height 5
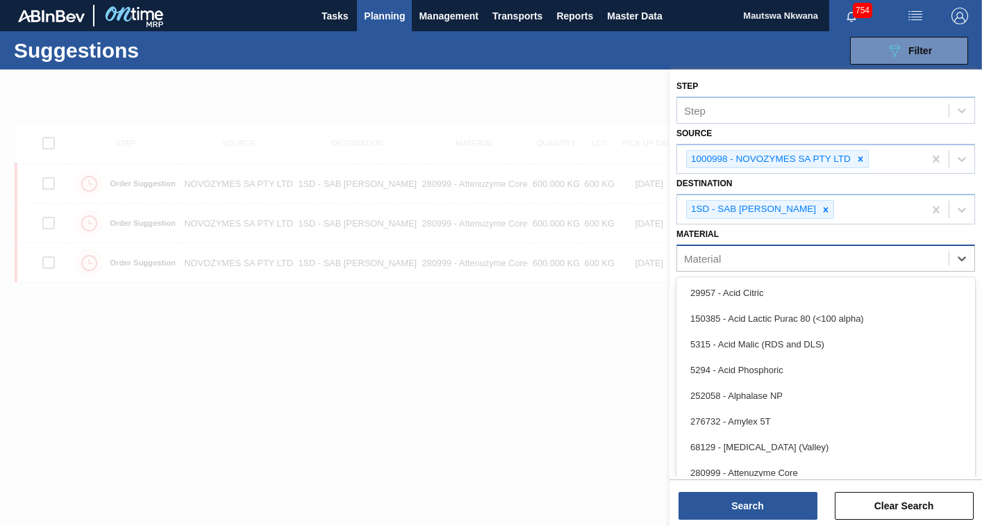
click at [796, 262] on div "Material" at bounding box center [813, 258] width 272 height 20
type input "8"
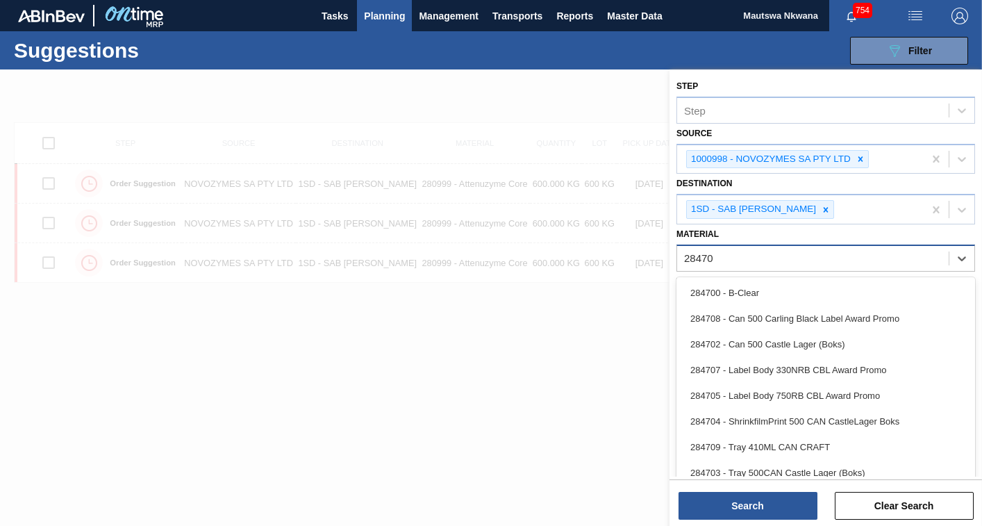
type input "284701"
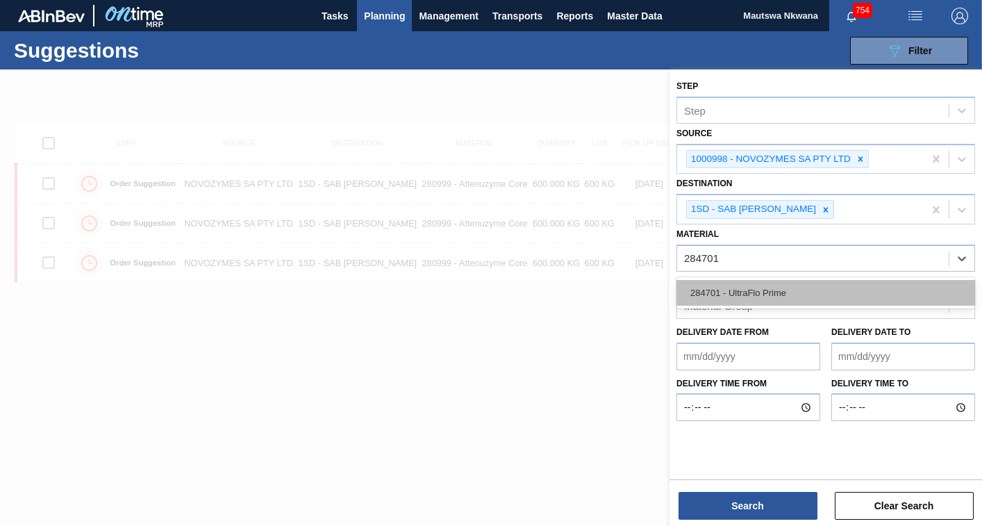
click at [733, 294] on div "284701 - UltraFlo Prime" at bounding box center [826, 293] width 299 height 26
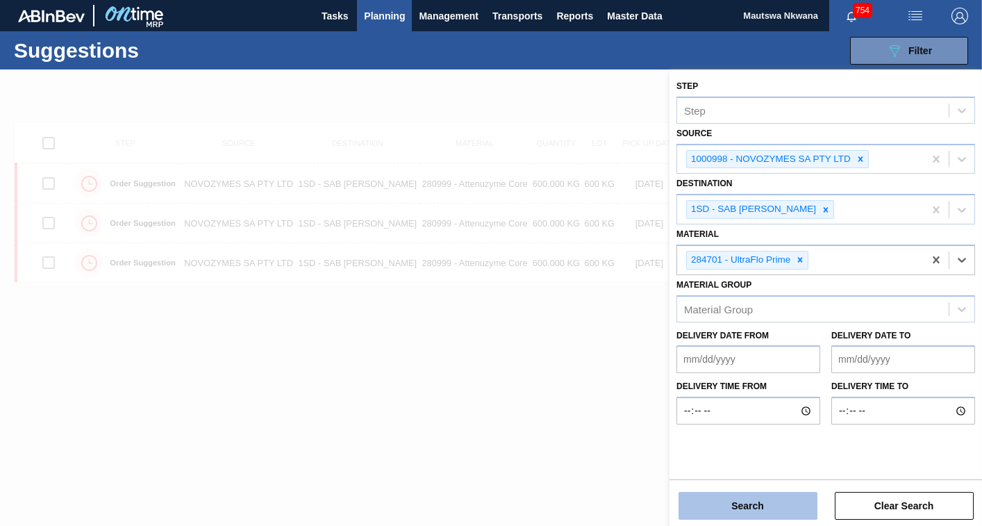
click at [755, 507] on button "Search" at bounding box center [748, 506] width 139 height 28
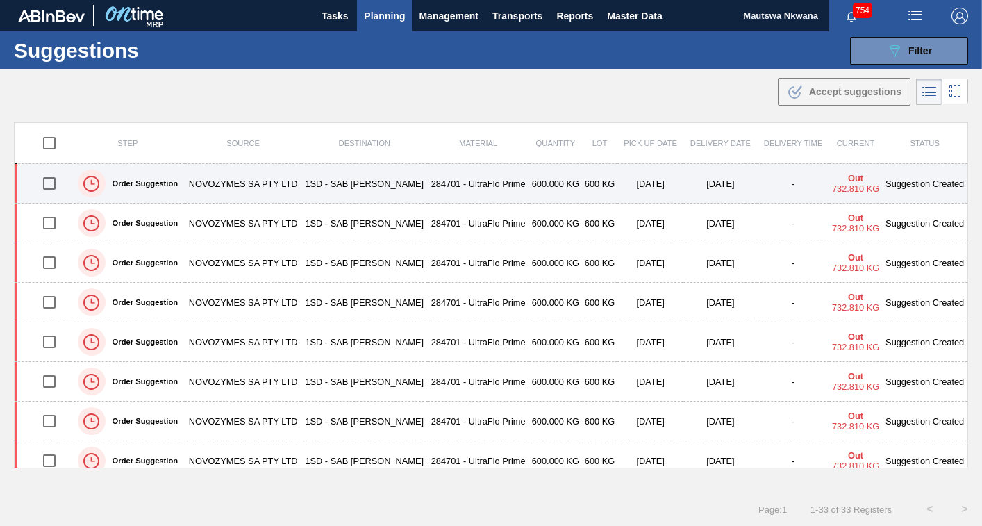
click at [49, 180] on input "checkbox" at bounding box center [49, 183] width 29 height 29
checkbox input "true"
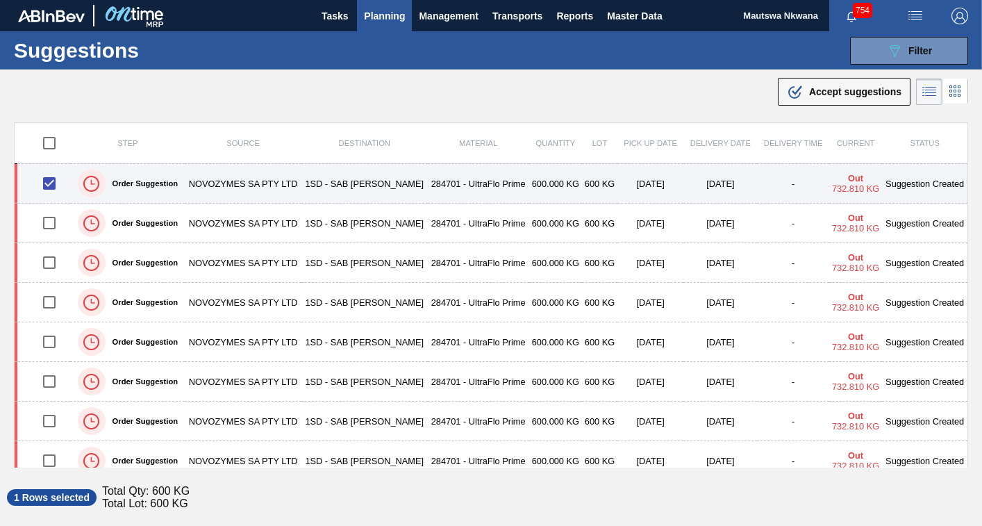
click at [247, 183] on td "NOVOZYMES SA PTY LTD" at bounding box center [243, 184] width 116 height 40
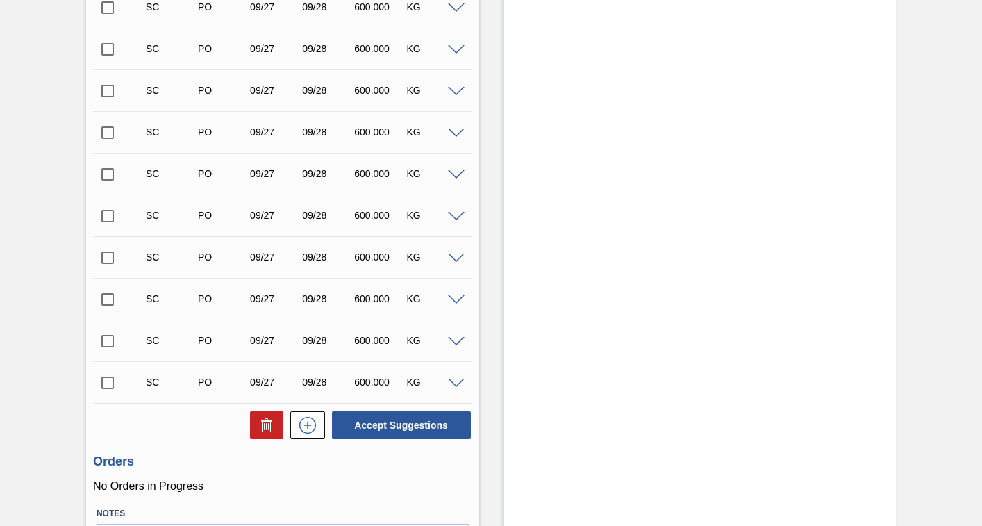
scroll to position [1320, 0]
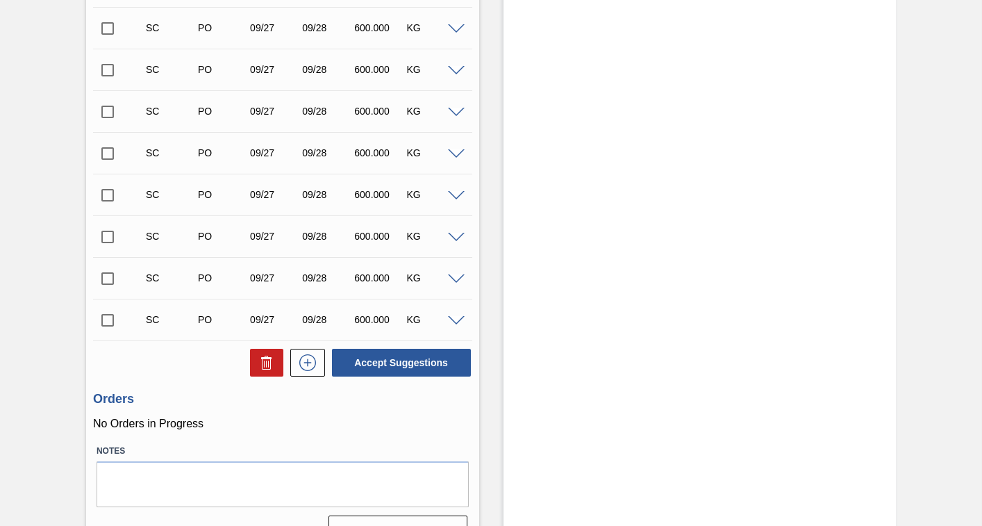
click at [105, 322] on input "checkbox" at bounding box center [107, 320] width 29 height 29
click at [454, 321] on span at bounding box center [456, 321] width 17 height 10
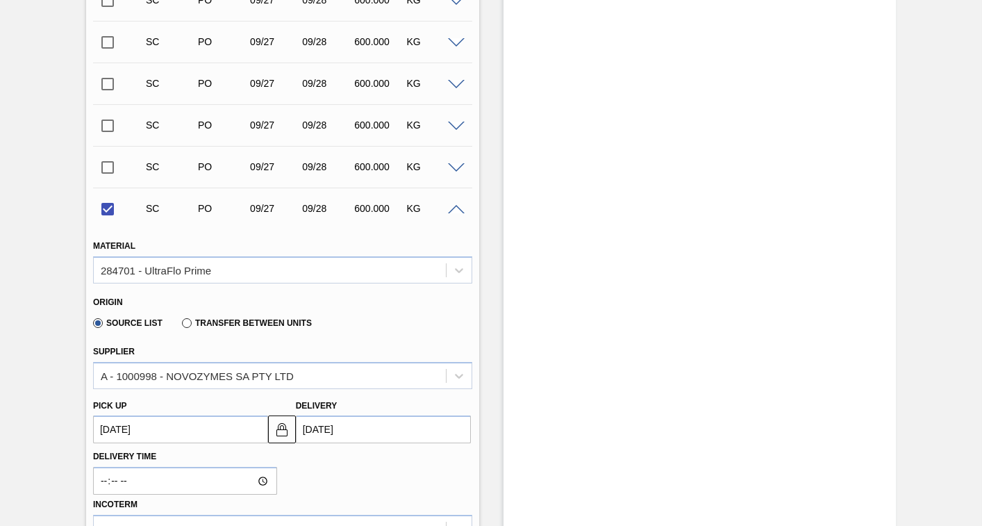
scroll to position [1529, 0]
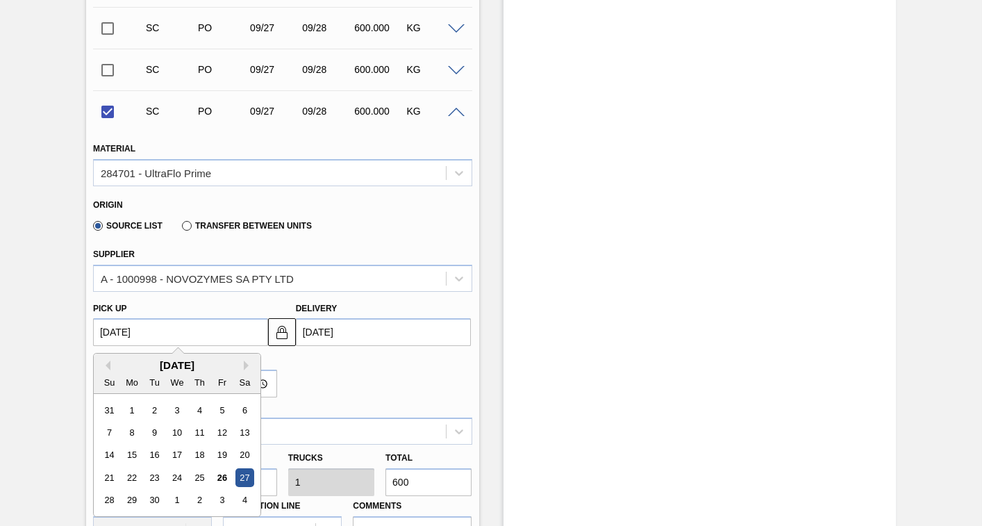
click at [145, 333] on up3252891580 "[DATE]" at bounding box center [180, 332] width 175 height 28
click at [245, 365] on button "Next Month" at bounding box center [249, 366] width 10 height 10
click at [182, 408] on div "1" at bounding box center [176, 410] width 19 height 19
checkbox input "false"
type up3252891580 "[DATE]"
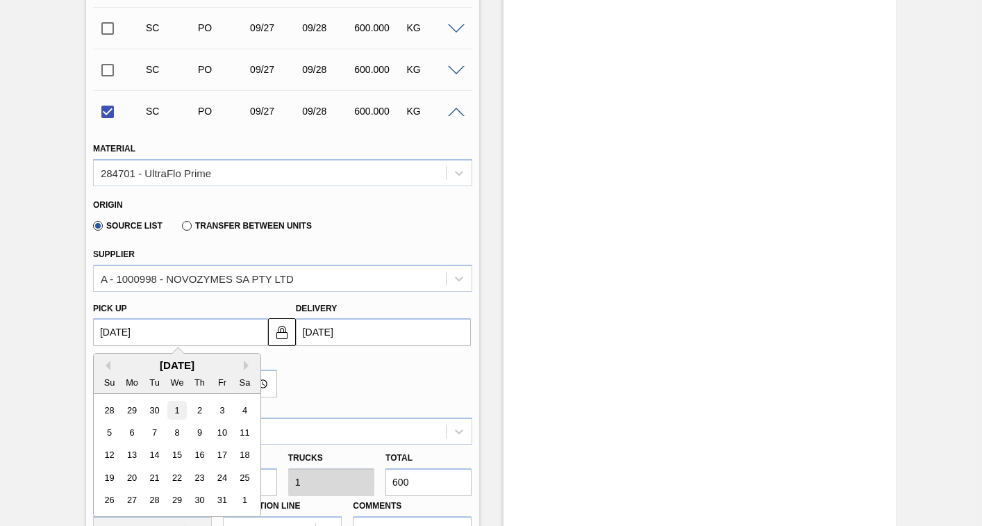
type input "[DATE]"
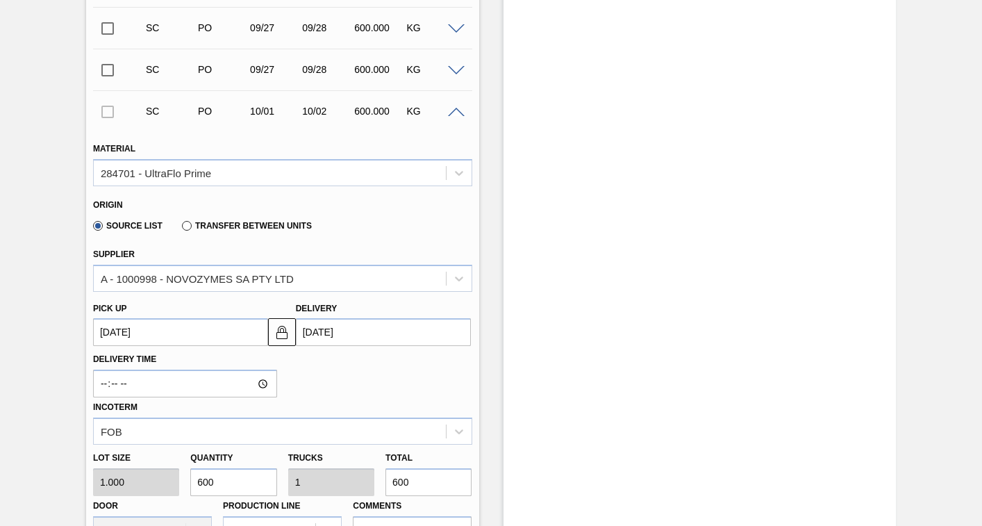
scroll to position [1806, 0]
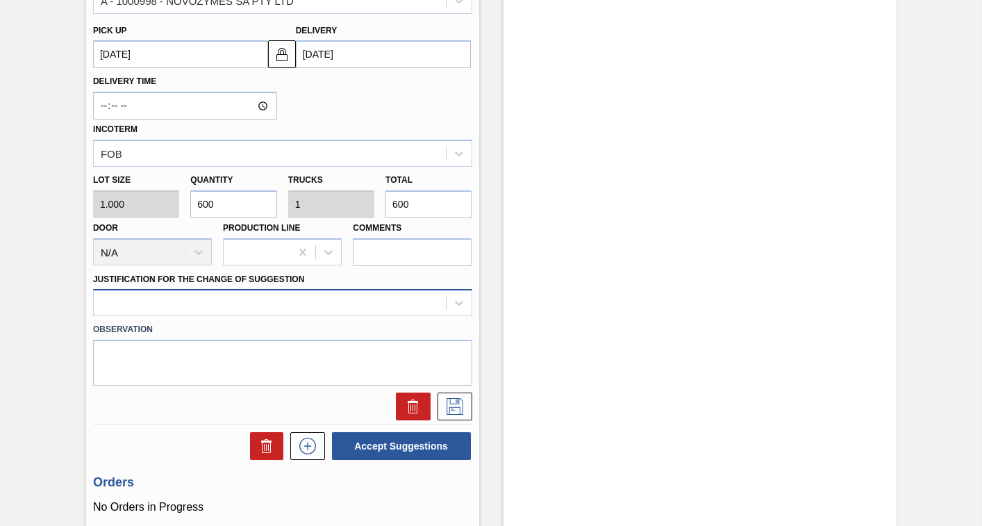
click at [245, 303] on div at bounding box center [270, 303] width 352 height 20
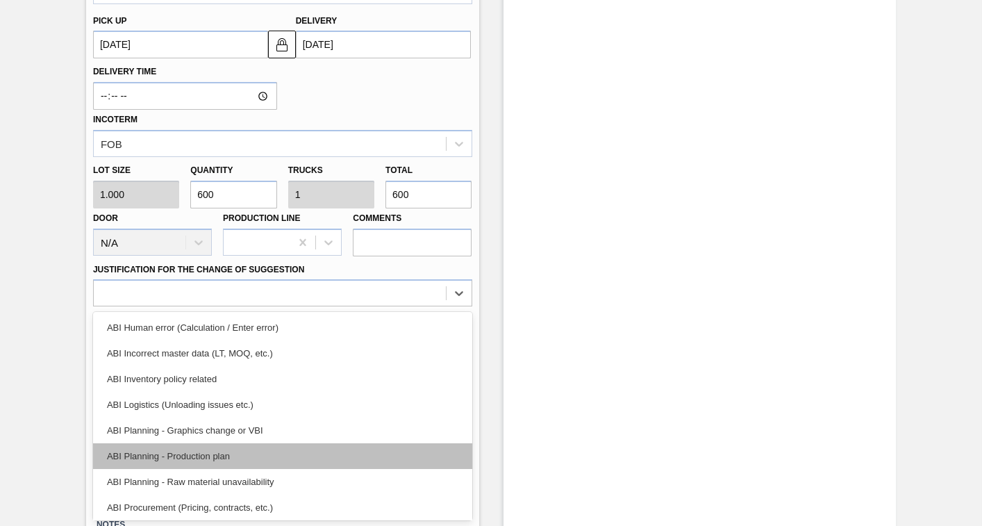
click at [165, 461] on div "ABI Planning - Production plan" at bounding box center [282, 456] width 379 height 26
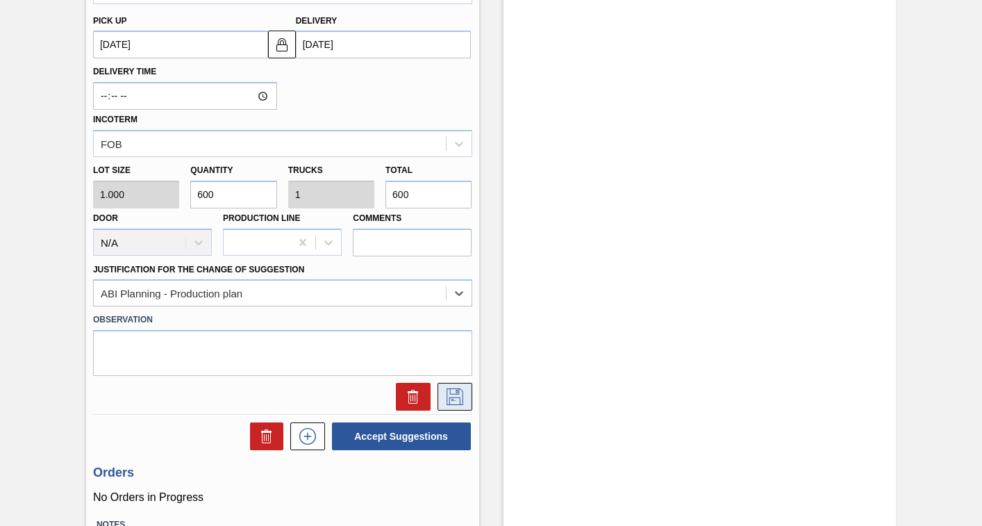
click at [450, 398] on icon at bounding box center [455, 396] width 22 height 17
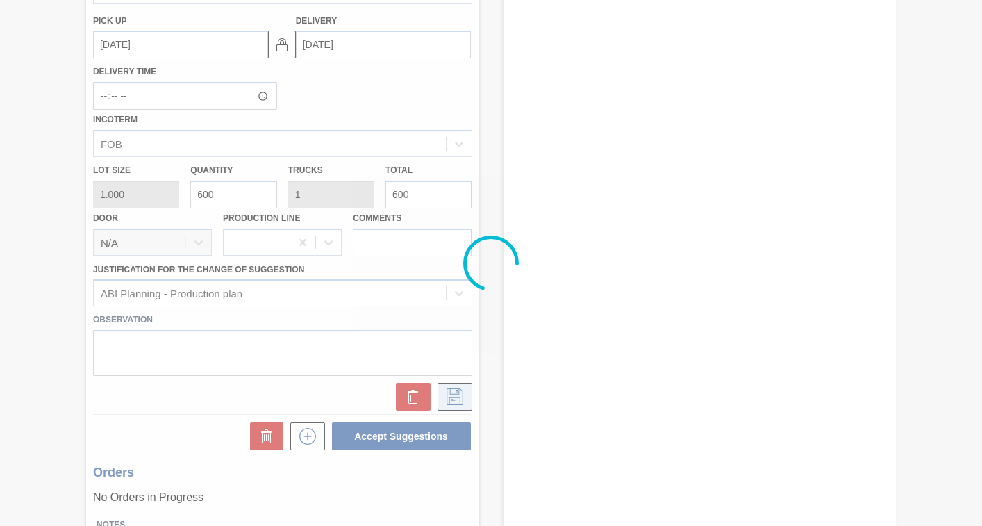
scroll to position [1349, 0]
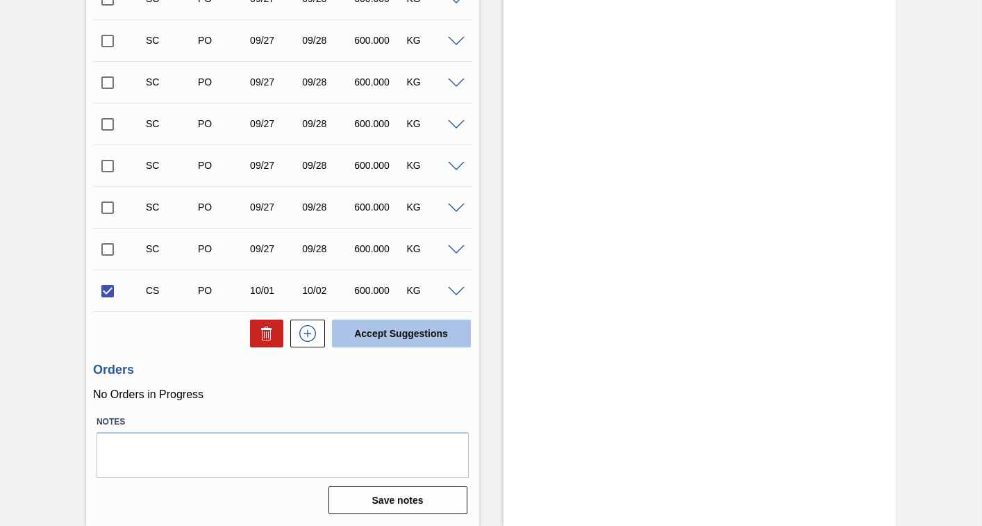
click at [403, 335] on button "Accept Suggestions" at bounding box center [401, 334] width 139 height 28
checkbox input "false"
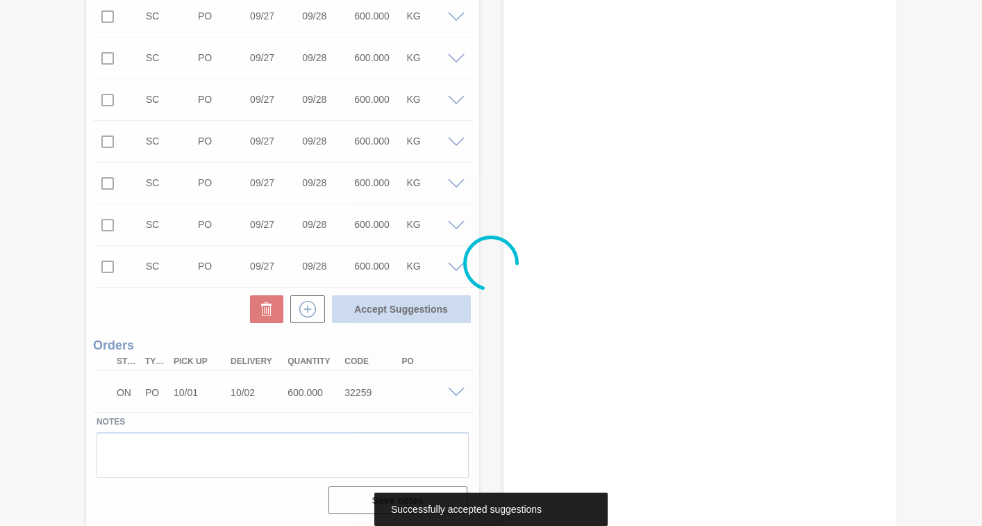
scroll to position [1332, 0]
